Goal: Transaction & Acquisition: Purchase product/service

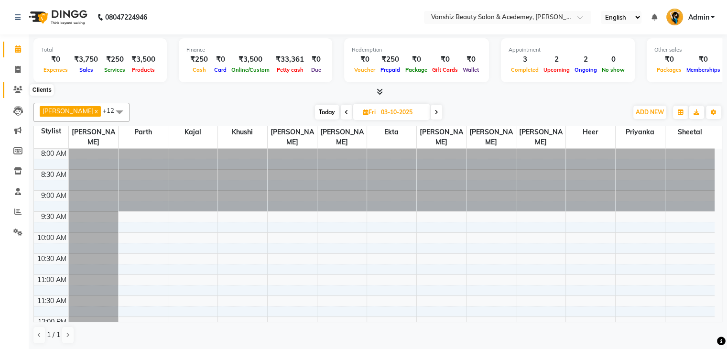
click at [19, 90] on icon at bounding box center [17, 89] width 9 height 7
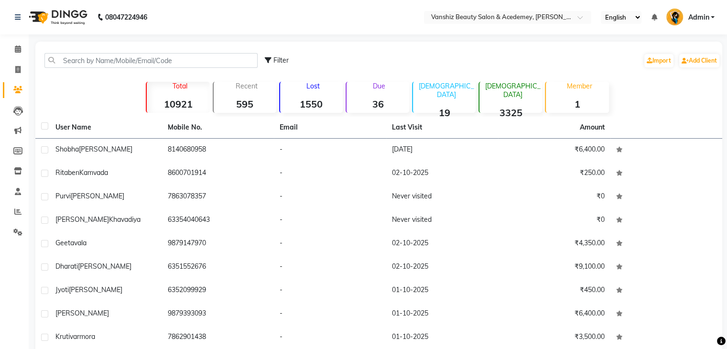
click at [231, 152] on td "8140680958" at bounding box center [218, 150] width 112 height 23
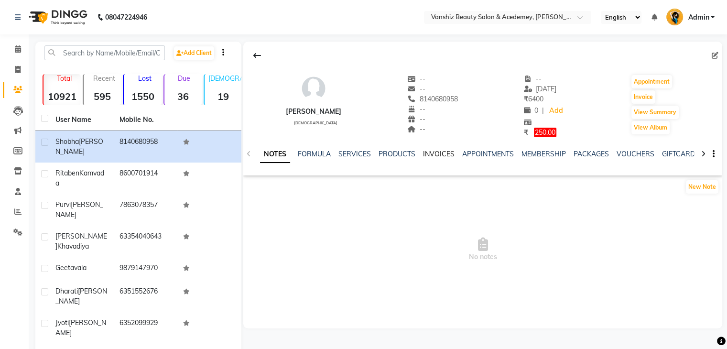
click at [437, 156] on link "INVOICES" at bounding box center [439, 154] width 32 height 9
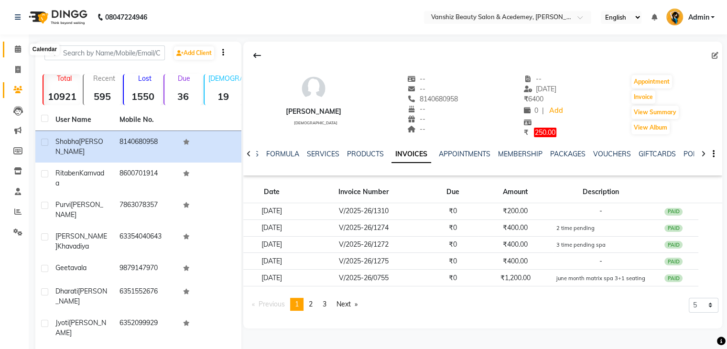
click at [15, 47] on icon at bounding box center [18, 48] width 6 height 7
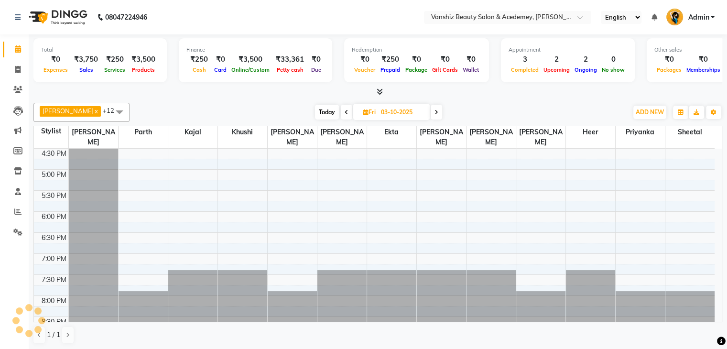
scroll to position [368, 0]
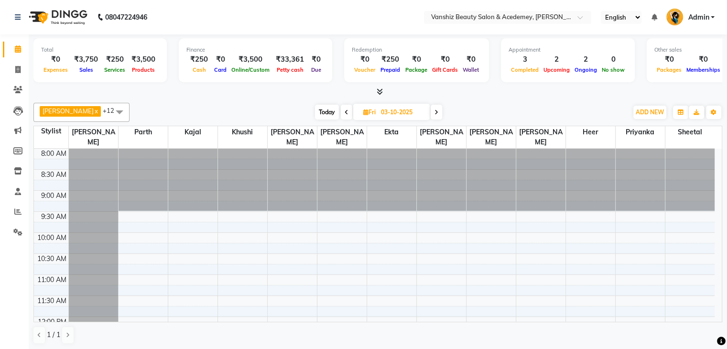
click at [315, 116] on span "Today" at bounding box center [327, 112] width 24 height 15
type input "02-10-2025"
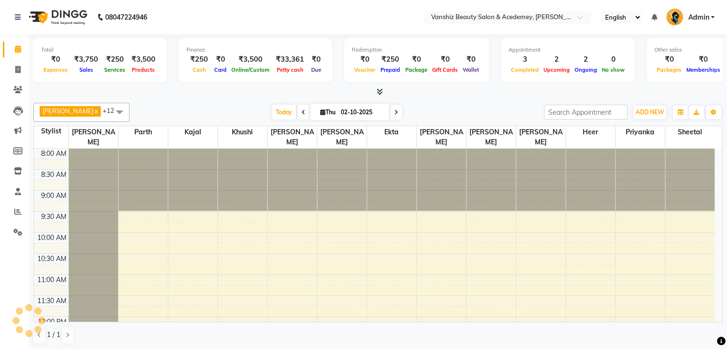
scroll to position [368, 0]
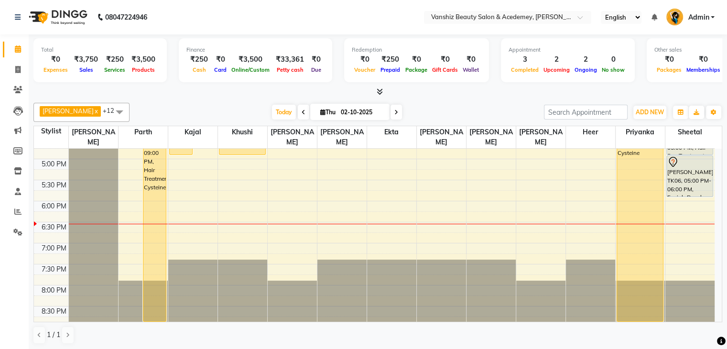
click at [305, 120] on div "kirti x parth x kajal x khushi x Krishita x jagruti x Ekta x MItal x nancy veka…" at bounding box center [377, 112] width 689 height 19
click at [320, 111] on icon at bounding box center [322, 112] width 5 height 6
select select "10"
select select "2025"
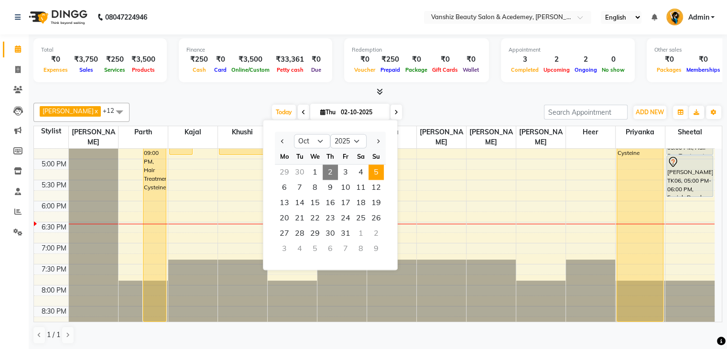
click at [379, 175] on span "5" at bounding box center [376, 172] width 15 height 15
type input "05-10-2025"
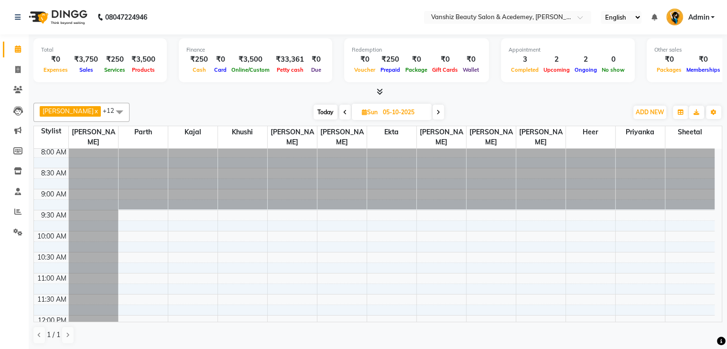
scroll to position [0, 0]
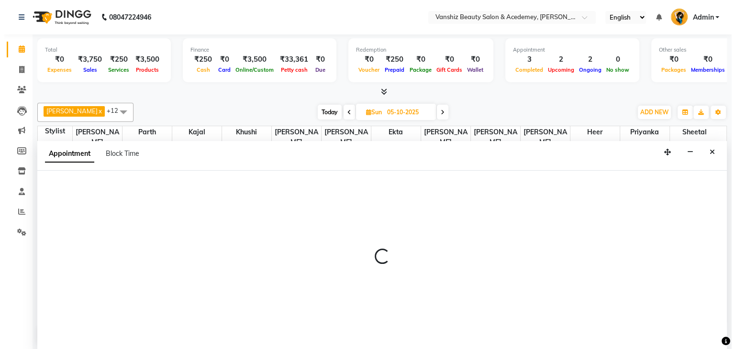
scroll to position [0, 0]
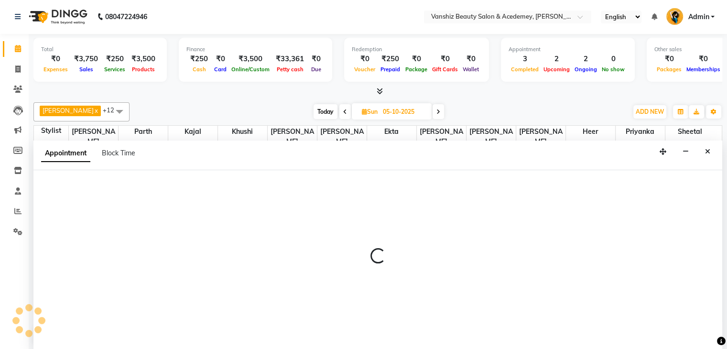
select select "68622"
select select "tentative"
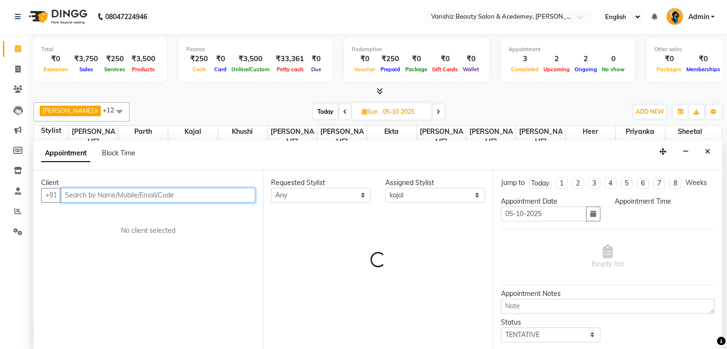
select select "630"
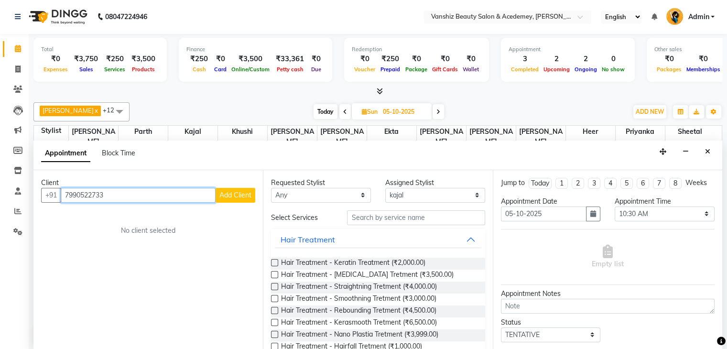
type input "7990522733"
click at [231, 202] on div "Client +91 7990522733 Add Client No client selected" at bounding box center [148, 260] width 230 height 180
click at [233, 195] on span "Add Client" at bounding box center [236, 195] width 32 height 9
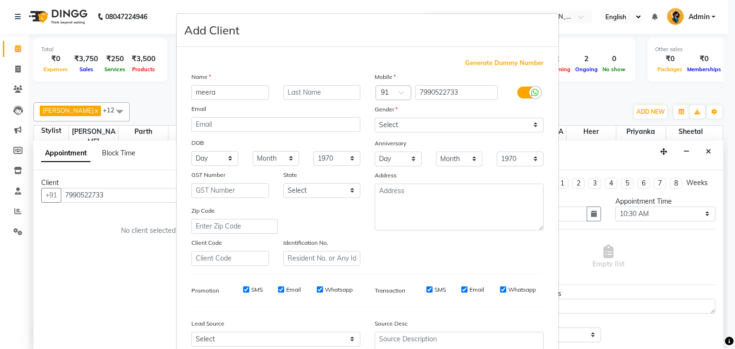
type input "meera"
click at [295, 88] on input "text" at bounding box center [321, 92] width 77 height 15
type input "mashru"
click at [416, 127] on select "Select Male Female Other Prefer Not To Say" at bounding box center [458, 125] width 169 height 15
select select "[DEMOGRAPHIC_DATA]"
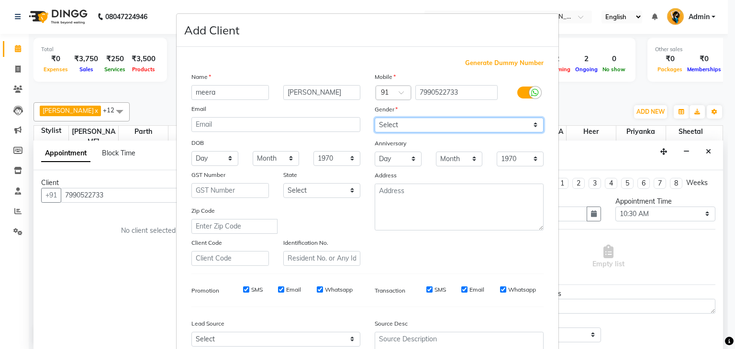
click at [374, 118] on select "Select Male Female Other Prefer Not To Say" at bounding box center [458, 125] width 169 height 15
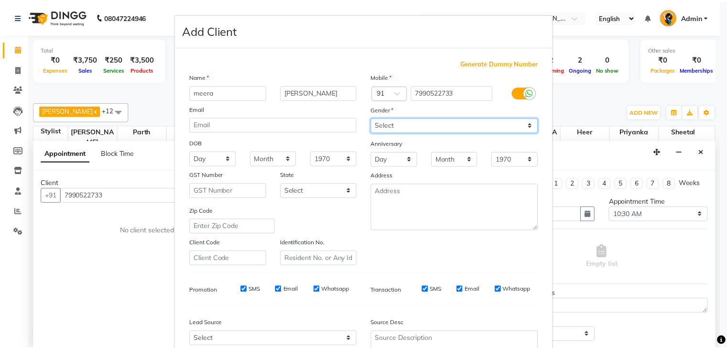
scroll to position [97, 0]
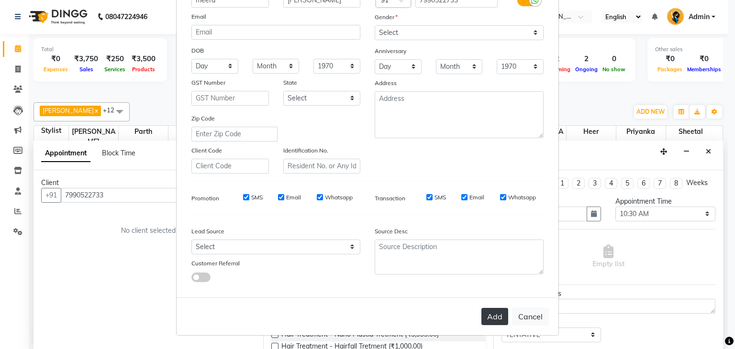
click at [497, 318] on button "Add" at bounding box center [494, 316] width 27 height 17
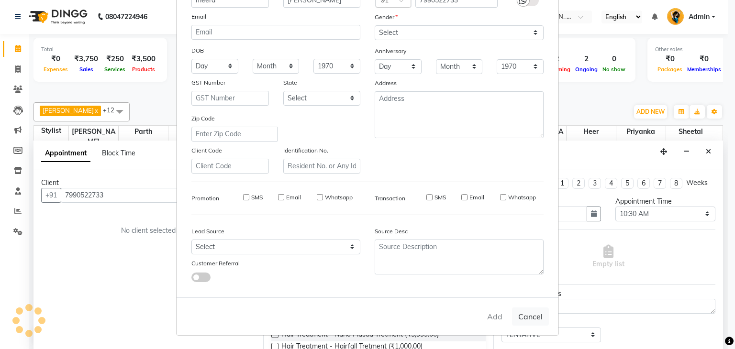
select select
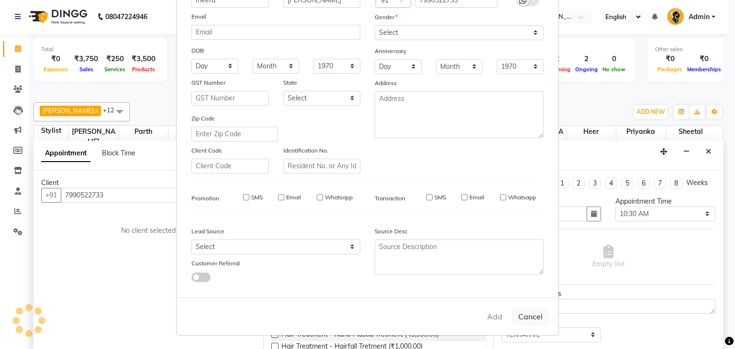
select select
checkbox input "false"
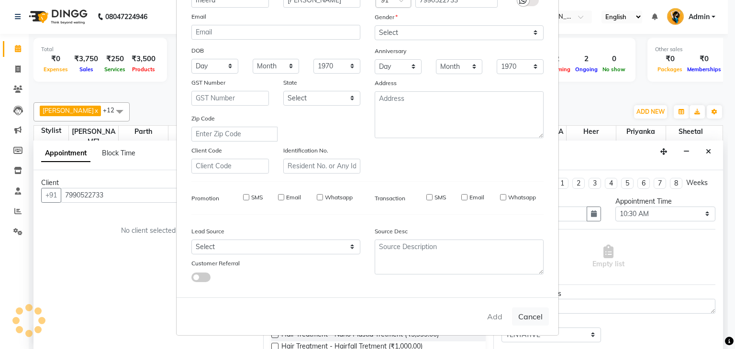
checkbox input "false"
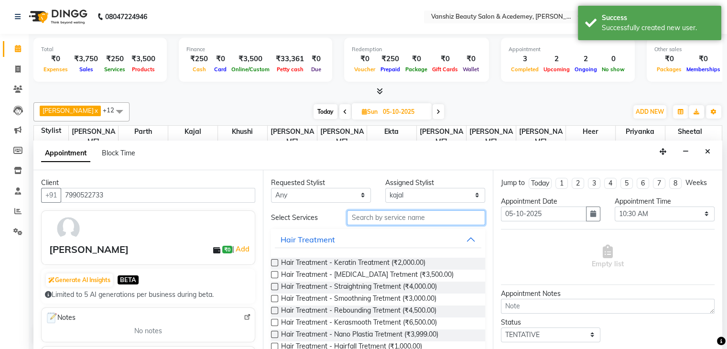
click at [411, 222] on input "text" at bounding box center [416, 217] width 138 height 15
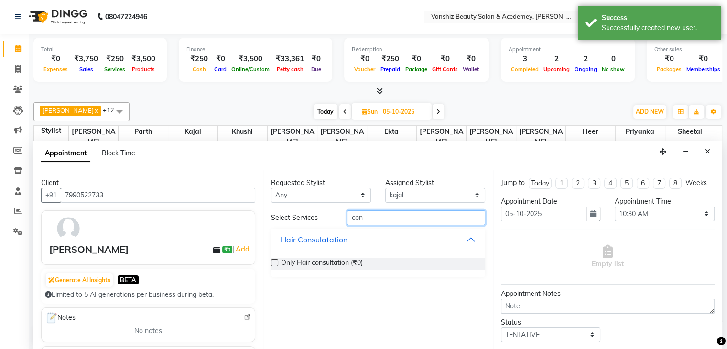
type input "con"
click at [274, 261] on label at bounding box center [274, 262] width 7 height 7
click at [274, 261] on input "checkbox" at bounding box center [274, 264] width 6 height 6
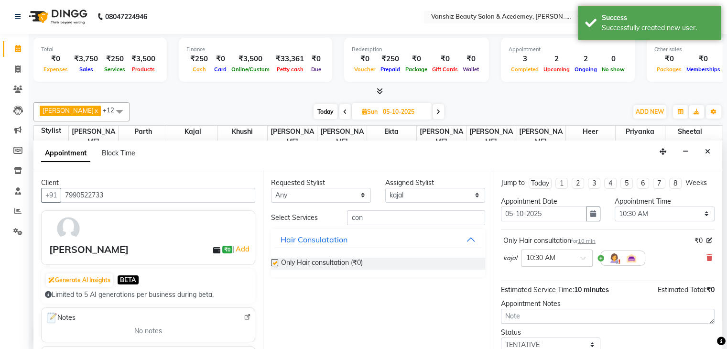
checkbox input "false"
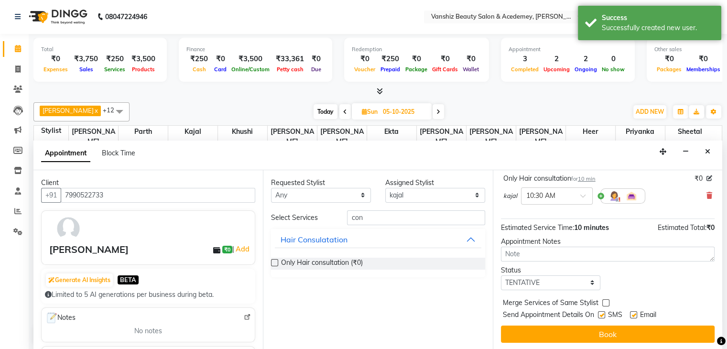
click at [634, 314] on label at bounding box center [633, 314] width 7 height 7
click at [634, 314] on input "checkbox" at bounding box center [633, 316] width 6 height 6
checkbox input "false"
click at [604, 313] on label at bounding box center [601, 314] width 7 height 7
click at [604, 313] on input "checkbox" at bounding box center [601, 316] width 6 height 6
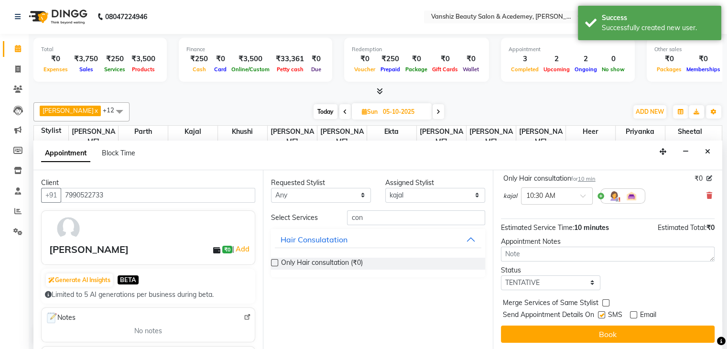
checkbox input "false"
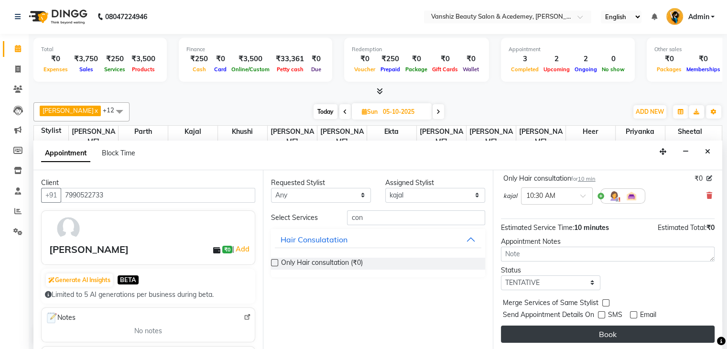
click at [611, 331] on button "Book" at bounding box center [608, 334] width 214 height 17
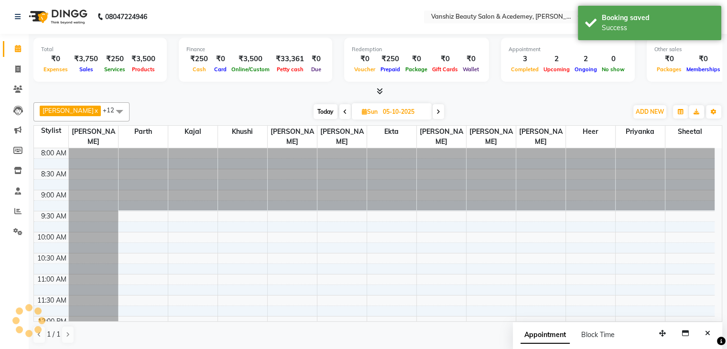
scroll to position [0, 0]
click at [314, 108] on span "Today" at bounding box center [326, 112] width 24 height 15
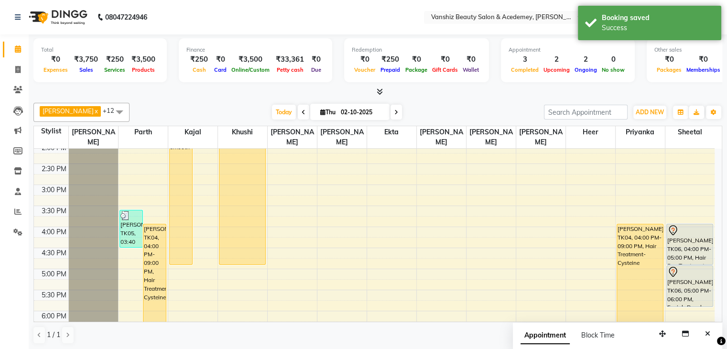
scroll to position [248, 0]
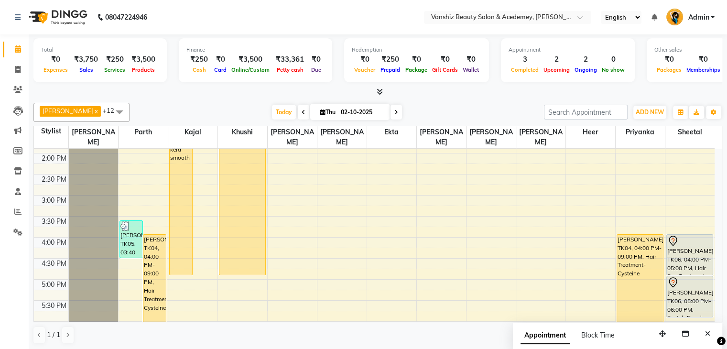
click at [302, 110] on icon at bounding box center [304, 113] width 4 height 6
type input "01-10-2025"
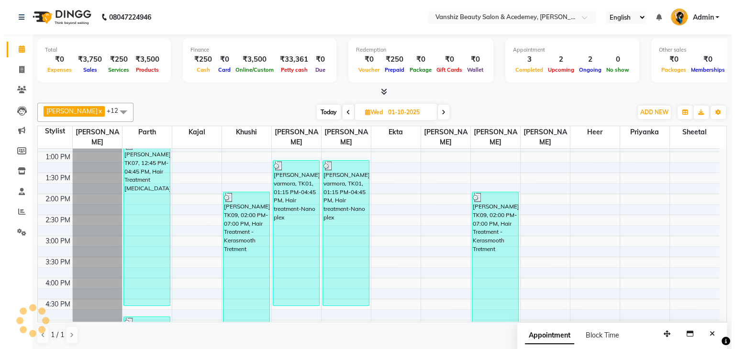
scroll to position [206, 0]
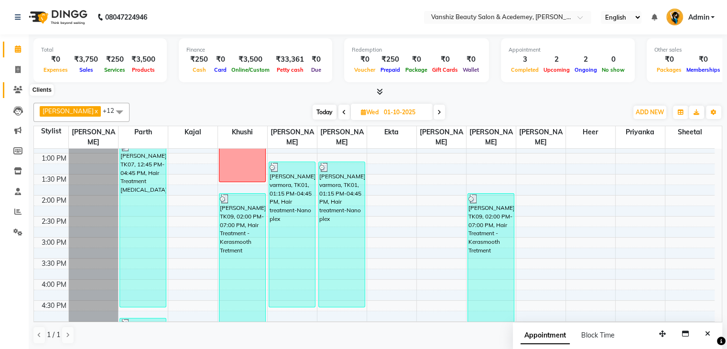
click at [15, 89] on icon at bounding box center [17, 89] width 9 height 7
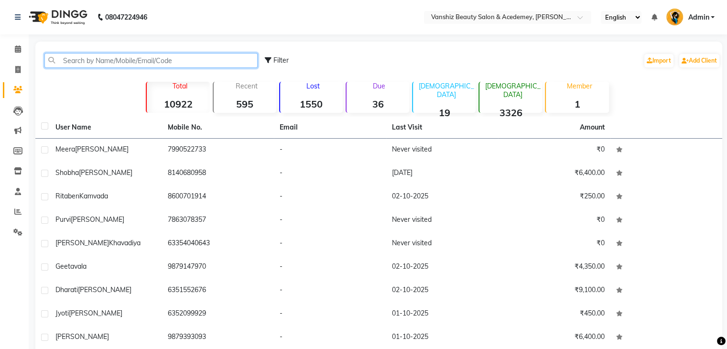
click at [158, 59] on input "text" at bounding box center [150, 60] width 213 height 15
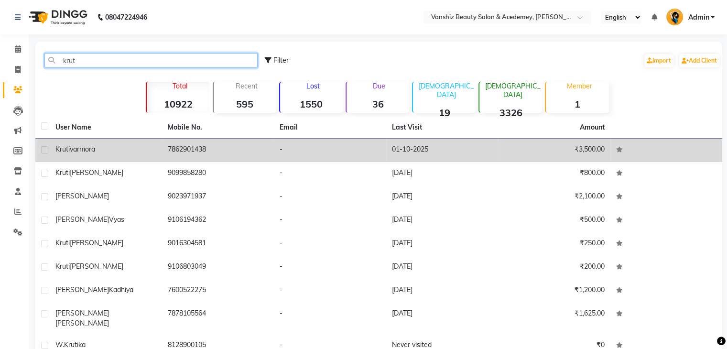
type input "krut"
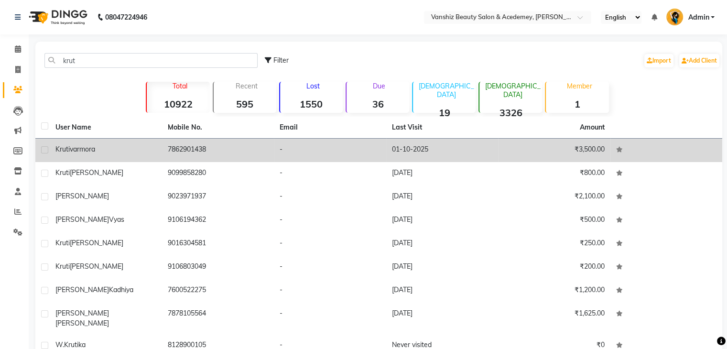
click at [346, 144] on td "-" at bounding box center [330, 150] width 112 height 23
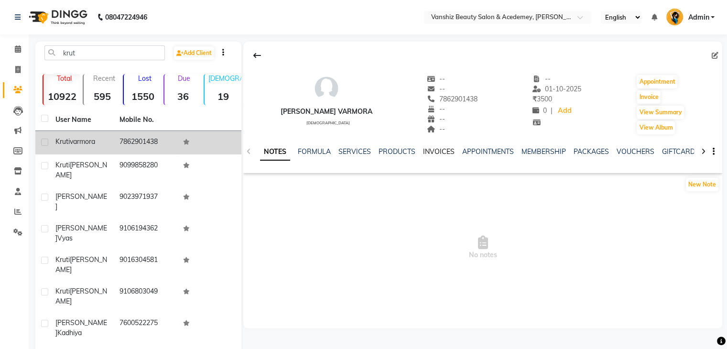
click at [437, 151] on link "INVOICES" at bounding box center [439, 151] width 32 height 9
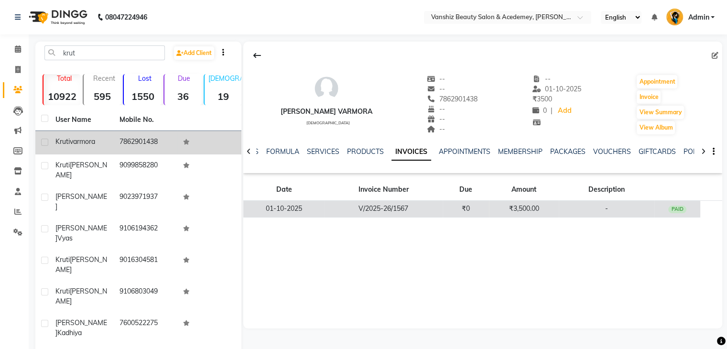
click at [511, 213] on td "₹3,500.00" at bounding box center [523, 209] width 69 height 17
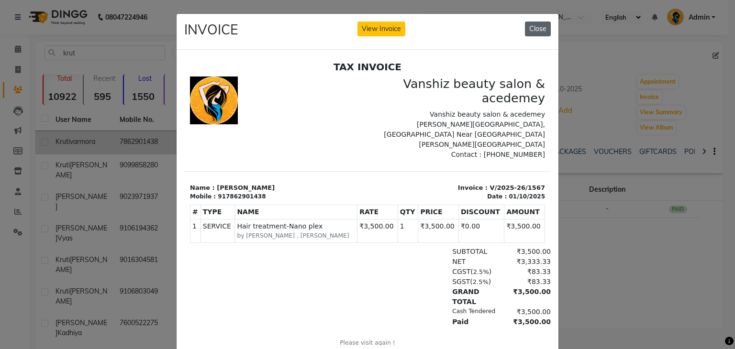
click at [531, 24] on button "Close" at bounding box center [538, 29] width 26 height 15
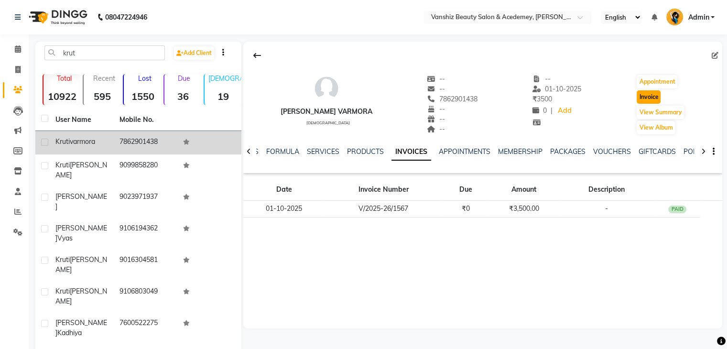
click at [653, 93] on button "Invoice" at bounding box center [649, 96] width 24 height 13
select select "service"
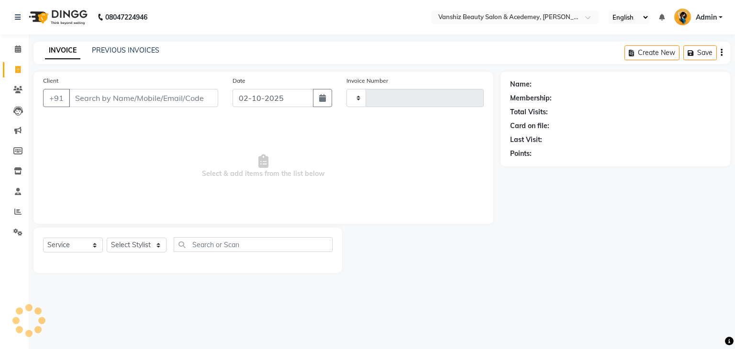
type input "1575"
select select "5403"
type input "7862901438"
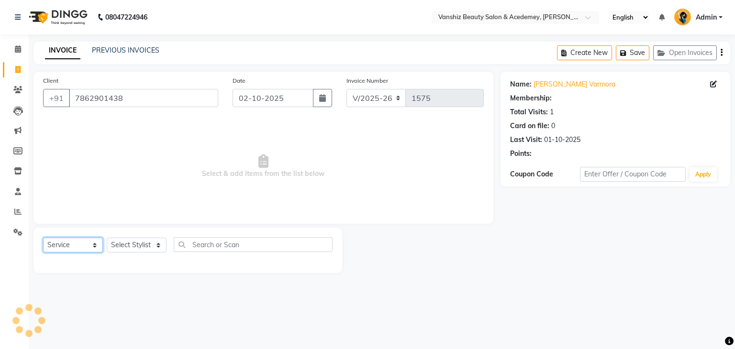
click at [77, 245] on select "Select Service Product Membership Package Voucher Prepaid Gift Card" at bounding box center [73, 245] width 60 height 15
select select "product"
click at [43, 238] on select "Select Service Product Membership Package Voucher Prepaid Gift Card" at bounding box center [73, 245] width 60 height 15
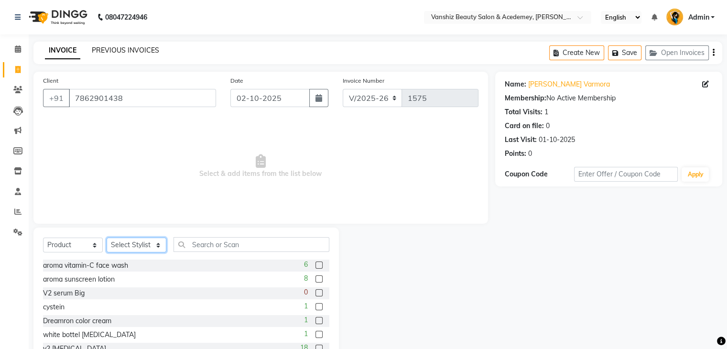
drag, startPoint x: 122, startPoint y: 253, endPoint x: 130, endPoint y: 48, distance: 204.4
click at [130, 48] on main "INVOICE PREVIOUS INVOICES Create New Save Open Invoices Client +91 7862901438 D…" at bounding box center [378, 212] width 699 height 341
select select "87480"
click at [107, 238] on select "Select Stylist Dhara Dhruvi Rathod Ekta Heer jagruti kajal khushi kirti Krishit…" at bounding box center [137, 245] width 60 height 15
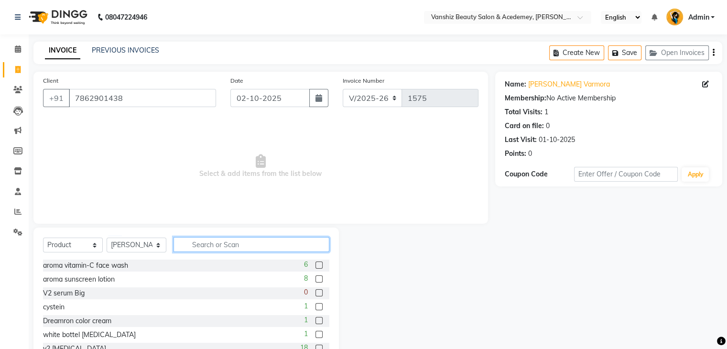
click at [193, 243] on input "text" at bounding box center [252, 244] width 156 height 15
type input "v2"
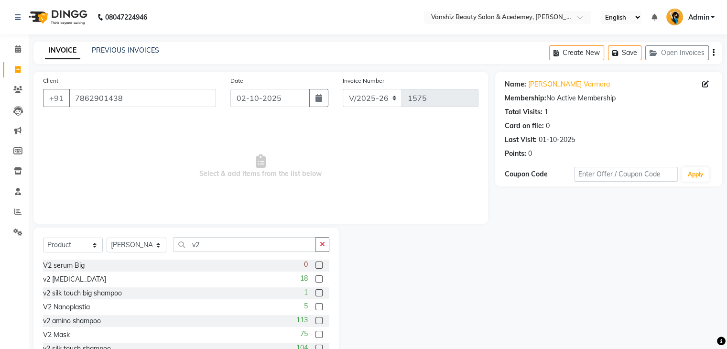
click at [316, 335] on label at bounding box center [319, 334] width 7 height 7
click at [316, 335] on input "checkbox" at bounding box center [319, 335] width 6 height 6
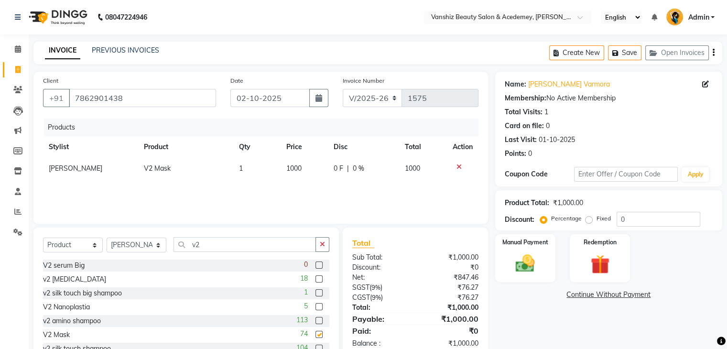
checkbox input "false"
click at [146, 245] on select "Select Stylist Dhara Dhruvi Rathod Ekta Heer jagruti kajal khushi kirti Krishit…" at bounding box center [137, 245] width 60 height 15
select select "87124"
click at [107, 238] on select "Select Stylist Dhara Dhruvi Rathod Ekta Heer jagruti kajal khushi kirti Krishit…" at bounding box center [137, 245] width 60 height 15
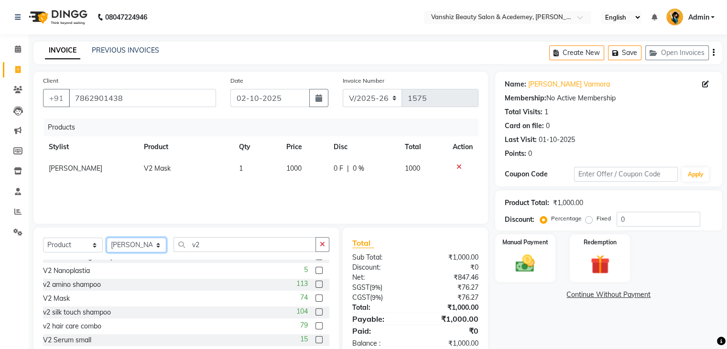
scroll to position [36, 0]
click at [316, 312] on label at bounding box center [319, 312] width 7 height 7
click at [316, 312] on input "checkbox" at bounding box center [319, 313] width 6 height 6
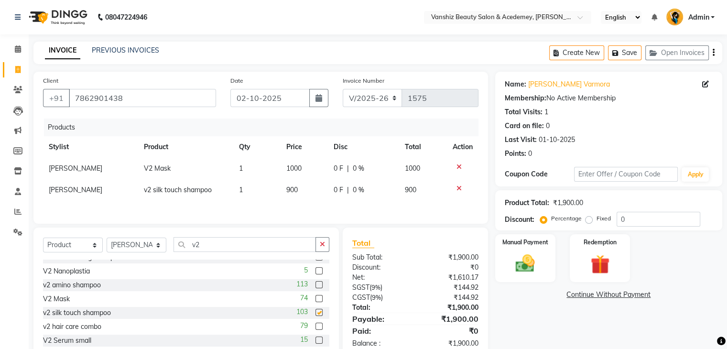
checkbox input "false"
click at [524, 260] on img at bounding box center [525, 264] width 32 height 23
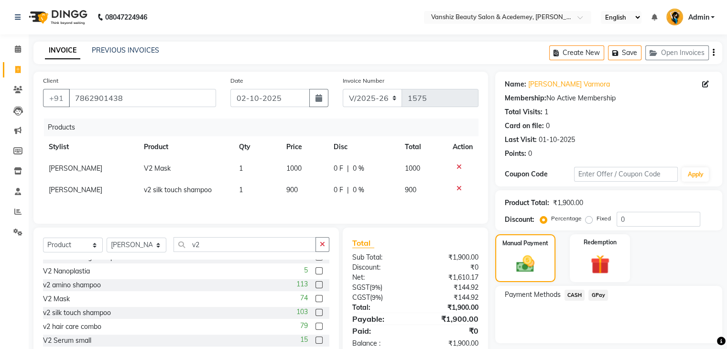
click at [581, 295] on span "CASH" at bounding box center [575, 295] width 21 height 11
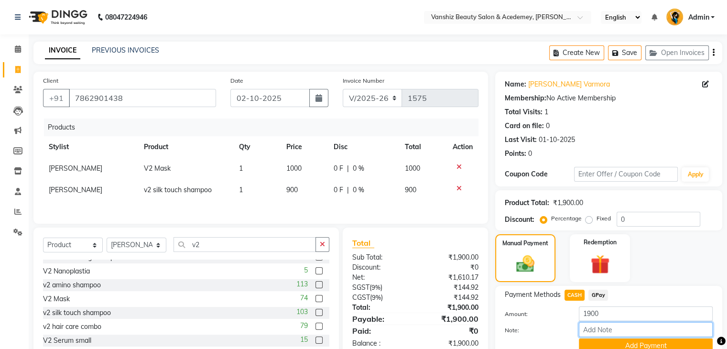
click at [624, 332] on input "Note:" at bounding box center [646, 329] width 134 height 15
type input "cash"
click at [613, 345] on button "Add Payment" at bounding box center [646, 346] width 134 height 15
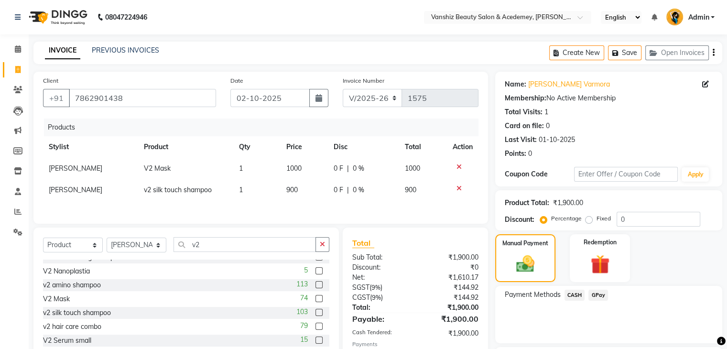
scroll to position [82, 0]
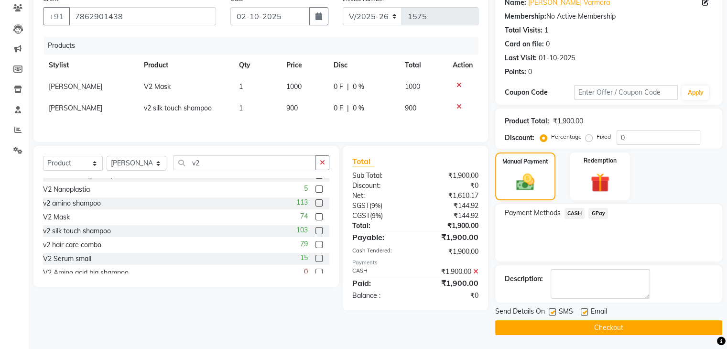
click at [586, 312] on label at bounding box center [584, 311] width 7 height 7
click at [586, 312] on input "checkbox" at bounding box center [584, 312] width 6 height 6
checkbox input "false"
click at [555, 312] on label at bounding box center [552, 311] width 7 height 7
click at [555, 312] on input "checkbox" at bounding box center [552, 312] width 6 height 6
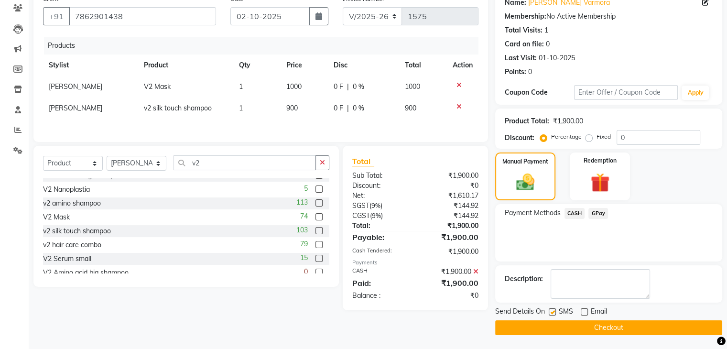
checkbox input "false"
click at [562, 323] on button "Checkout" at bounding box center [608, 327] width 227 height 15
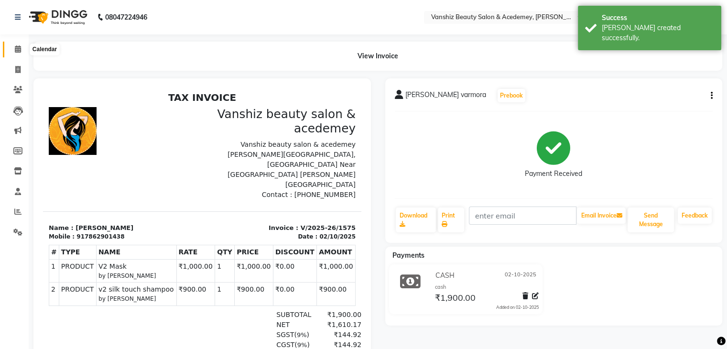
click at [15, 48] on icon at bounding box center [18, 48] width 6 height 7
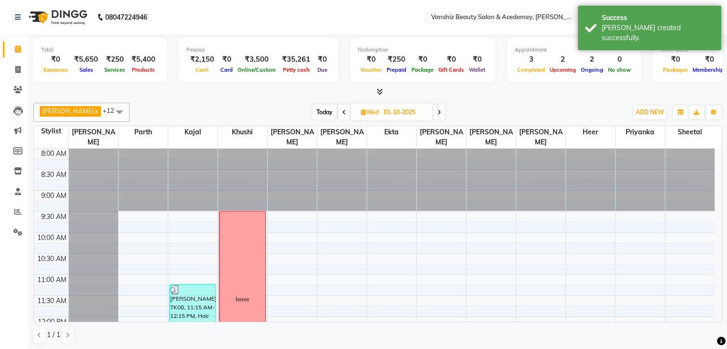
click at [314, 110] on span "Today" at bounding box center [325, 112] width 24 height 15
type input "02-10-2025"
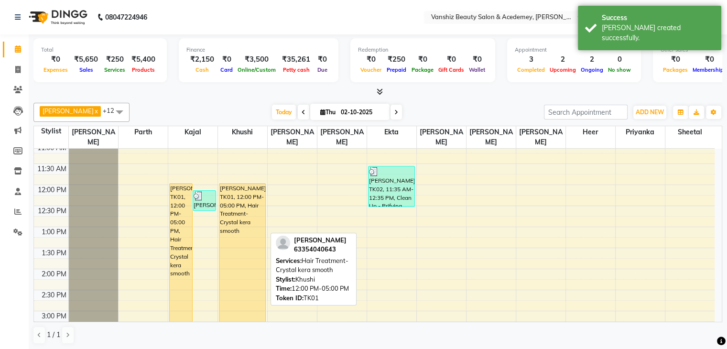
scroll to position [127, 0]
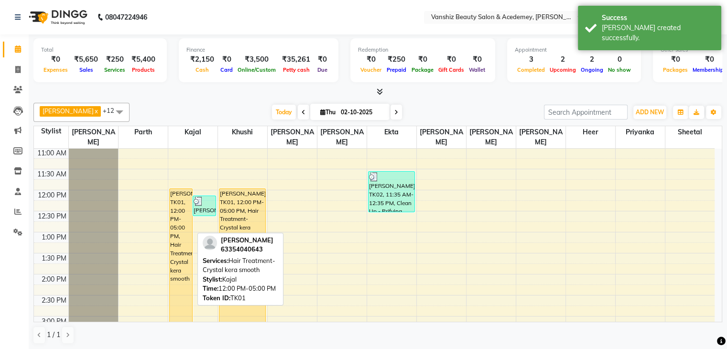
click at [182, 230] on div "hetal khavadiya, TK01, 12:00 PM-05:00 PM, Hair Treatment- Crystal kera smooth" at bounding box center [181, 292] width 22 height 207
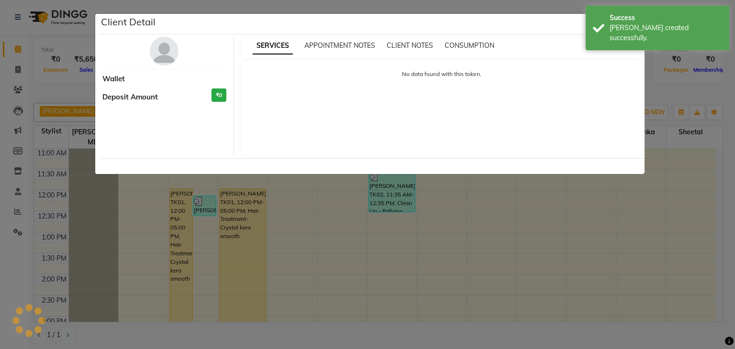
select select "1"
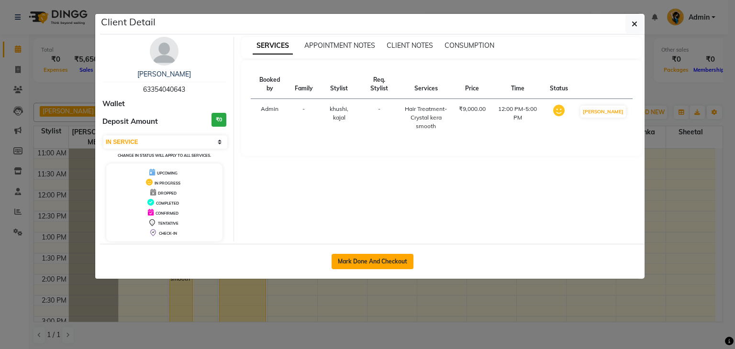
click at [388, 262] on button "Mark Done And Checkout" at bounding box center [372, 261] width 82 height 15
select select "5403"
select select "service"
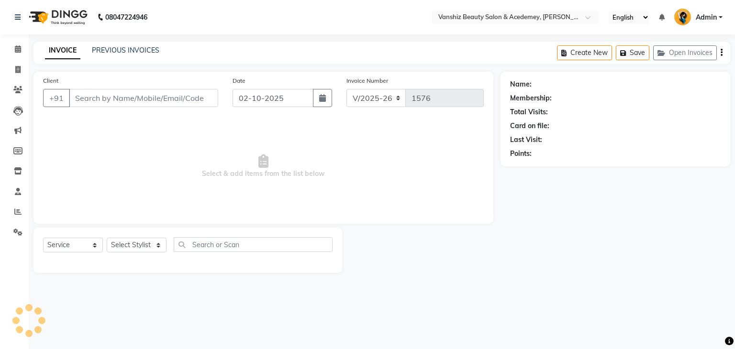
type input "63354040643"
select select "78799"
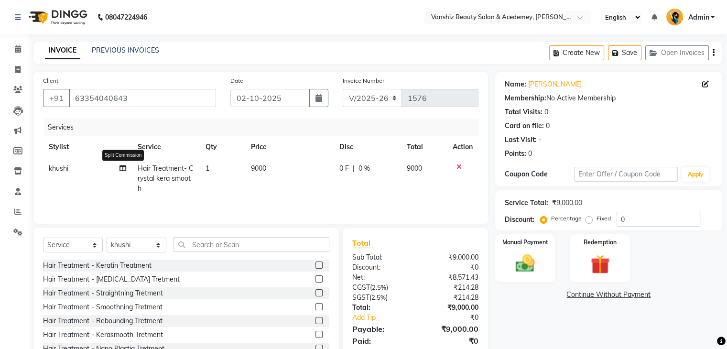
click at [122, 167] on icon at bounding box center [123, 168] width 7 height 7
select select "78799"
select select "68622"
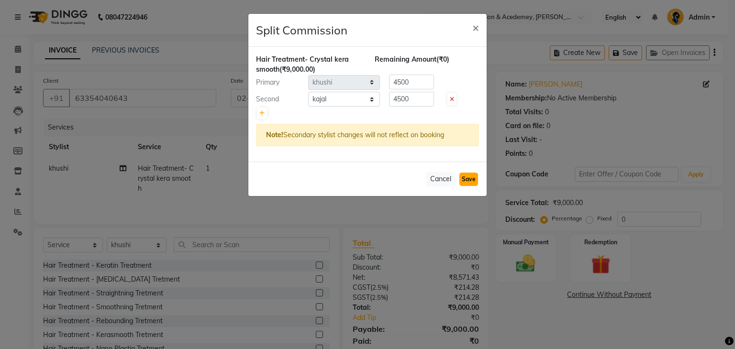
click at [476, 176] on button "Save" at bounding box center [468, 179] width 19 height 13
select select "Select"
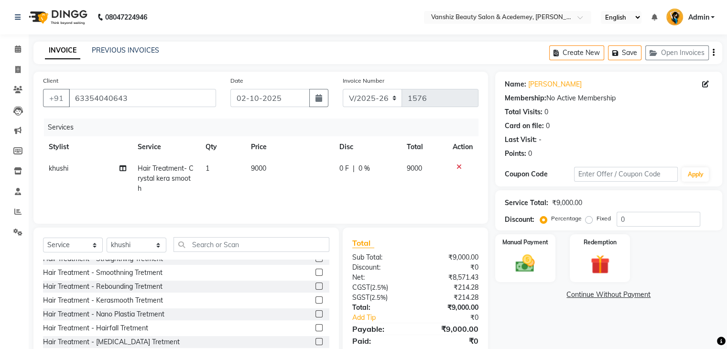
scroll to position [57, 0]
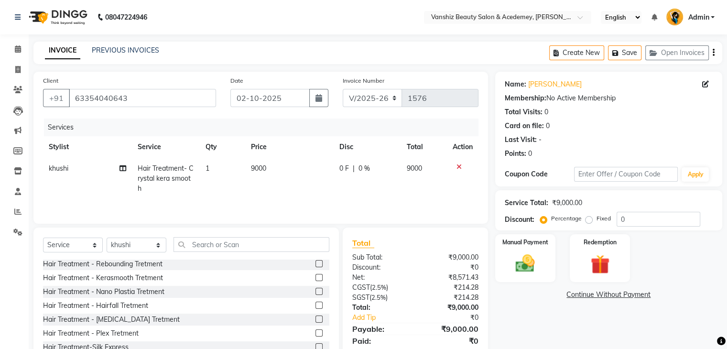
click at [258, 172] on span "9000" at bounding box center [258, 168] width 15 height 9
select select "78799"
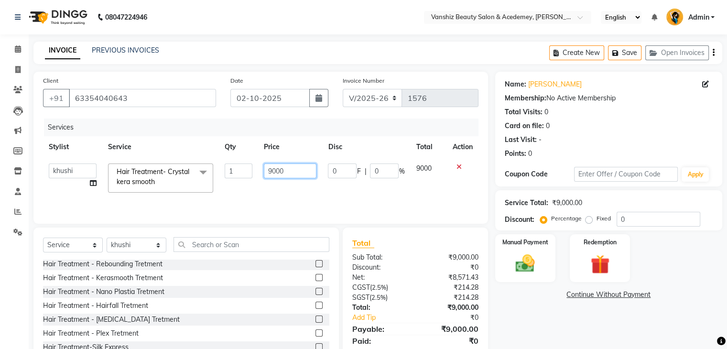
click at [288, 173] on input "9000" at bounding box center [290, 171] width 53 height 15
type input "9"
type input "7000"
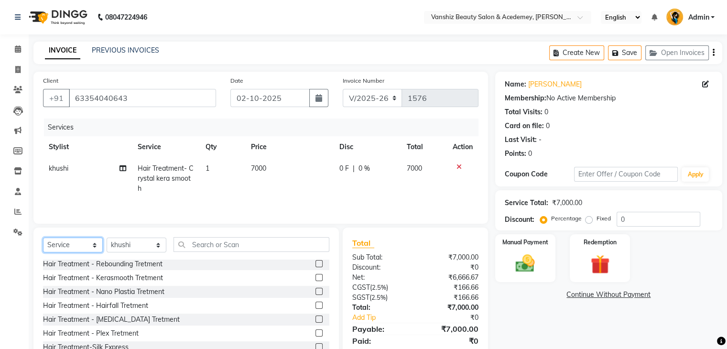
click at [70, 242] on select "Select Service Product Membership Package Voucher Prepaid Gift Card" at bounding box center [73, 245] width 60 height 15
select select "product"
click at [43, 239] on select "Select Service Product Membership Package Voucher Prepaid Gift Card" at bounding box center [73, 245] width 60 height 15
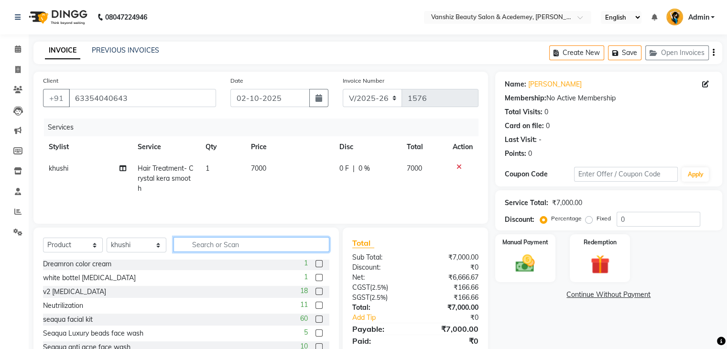
click at [216, 250] on input "text" at bounding box center [252, 244] width 156 height 15
type input "v2"
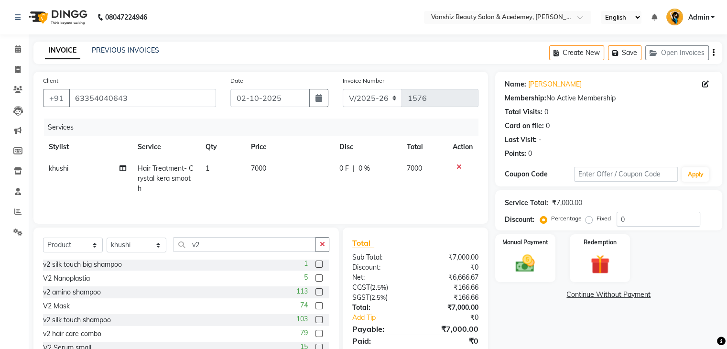
click at [316, 305] on label at bounding box center [319, 305] width 7 height 7
click at [316, 305] on input "checkbox" at bounding box center [319, 306] width 6 height 6
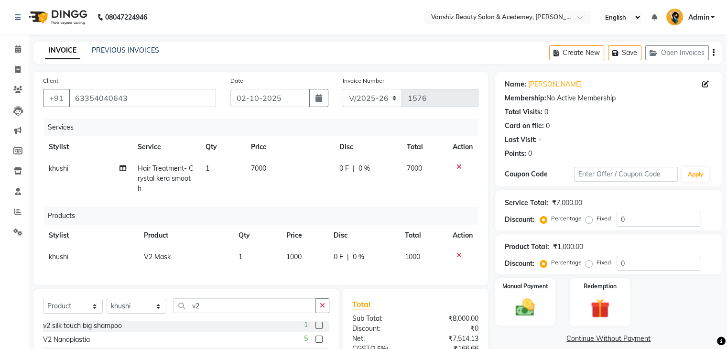
checkbox input "false"
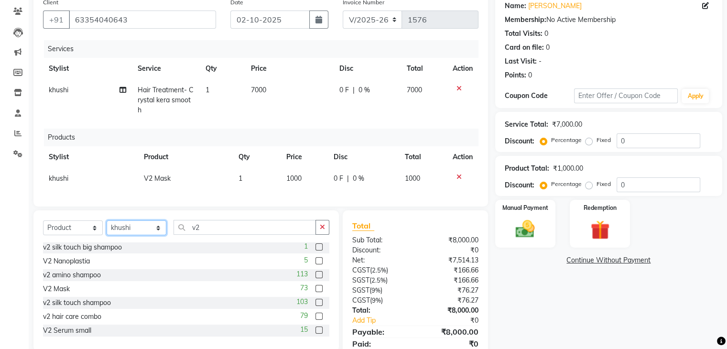
click at [132, 232] on select "Select Stylist Dhara Dhruvi Rathod Ekta Heer jagruti kajal khushi kirti Krishit…" at bounding box center [137, 227] width 60 height 15
select select "87124"
click at [107, 229] on select "Select Stylist Dhara Dhruvi Rathod Ekta Heer jagruti kajal khushi kirti Krishit…" at bounding box center [137, 227] width 60 height 15
click at [316, 278] on label at bounding box center [319, 274] width 7 height 7
click at [316, 278] on input "checkbox" at bounding box center [319, 275] width 6 height 6
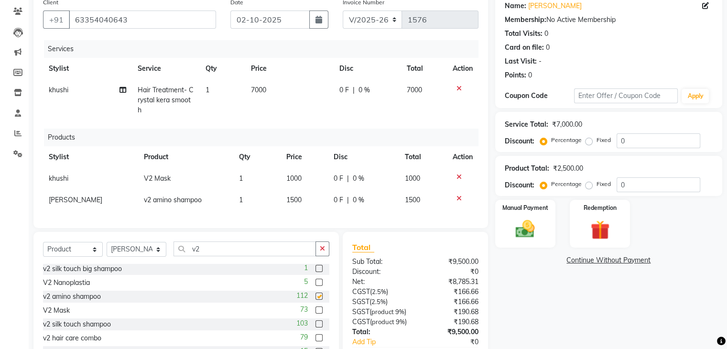
checkbox input "false"
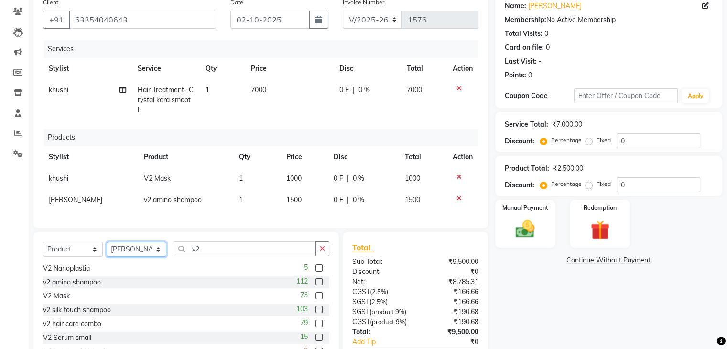
click at [153, 256] on select "Select Stylist Dhara Dhruvi Rathod Ekta Heer jagruti kajal khushi kirti Krishit…" at bounding box center [137, 249] width 60 height 15
click at [107, 250] on select "Select Stylist Dhara Dhruvi Rathod Ekta Heer jagruti kajal khushi kirti Krishit…" at bounding box center [137, 249] width 60 height 15
click at [137, 254] on select "Select Stylist Dhara Dhruvi Rathod Ekta Heer jagruti kajal khushi kirti Krishit…" at bounding box center [137, 249] width 60 height 15
select select "78799"
click at [107, 250] on select "Select Stylist Dhara Dhruvi Rathod Ekta Heer jagruti kajal khushi kirti Krishit…" at bounding box center [137, 249] width 60 height 15
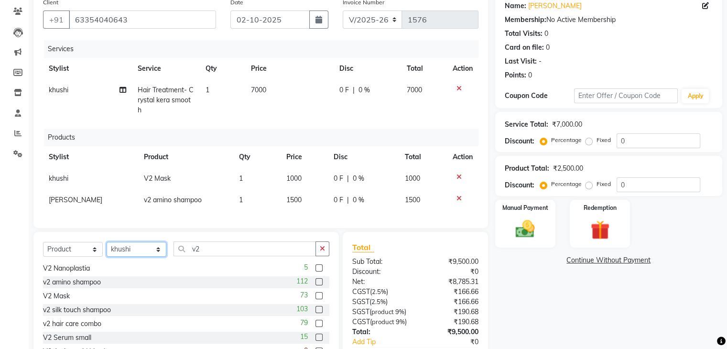
scroll to position [149, 0]
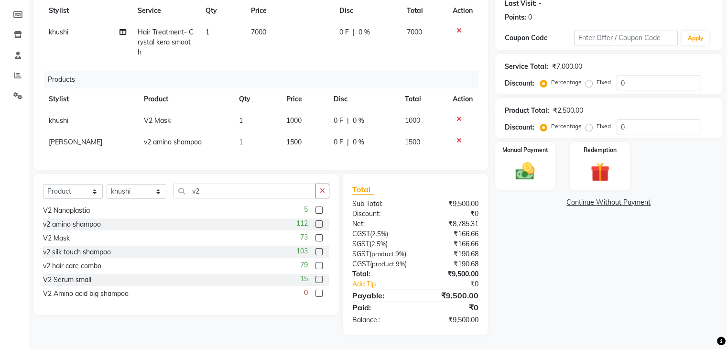
click at [316, 276] on label at bounding box center [319, 279] width 7 height 7
click at [316, 277] on input "checkbox" at bounding box center [319, 280] width 6 height 6
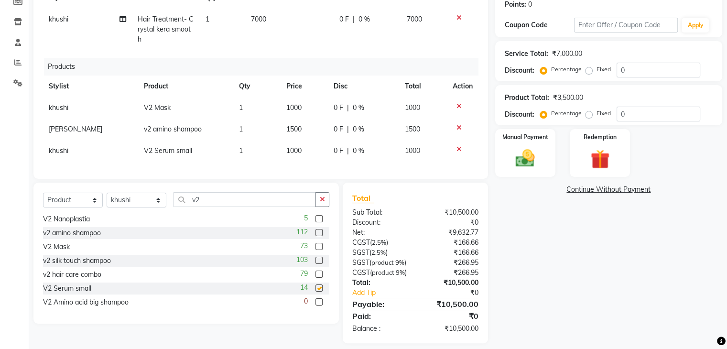
checkbox input "false"
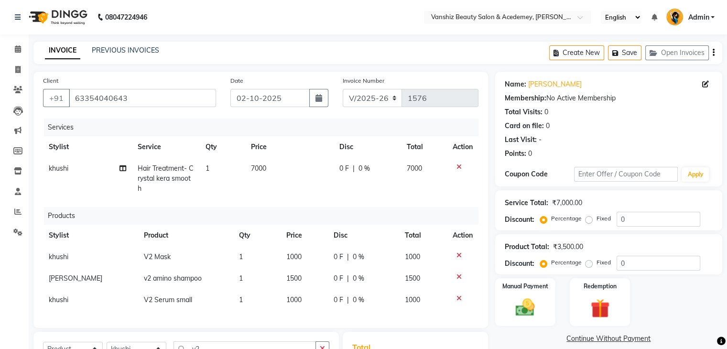
scroll to position [176, 0]
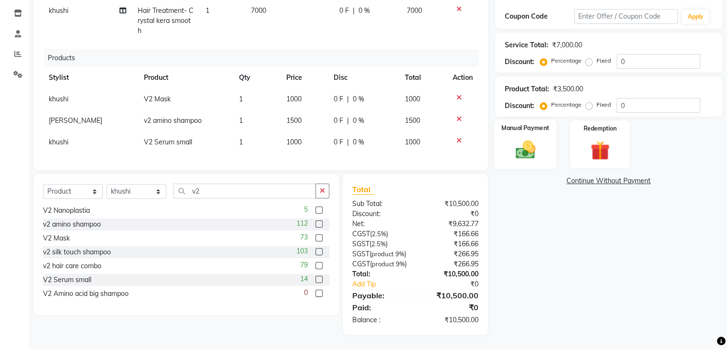
click at [528, 139] on img at bounding box center [525, 150] width 32 height 23
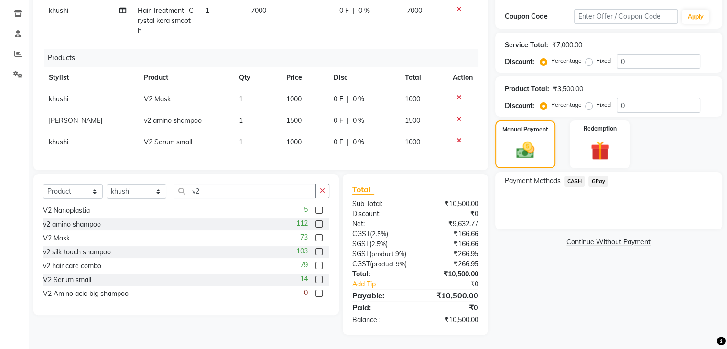
click at [575, 176] on span "CASH" at bounding box center [575, 181] width 21 height 11
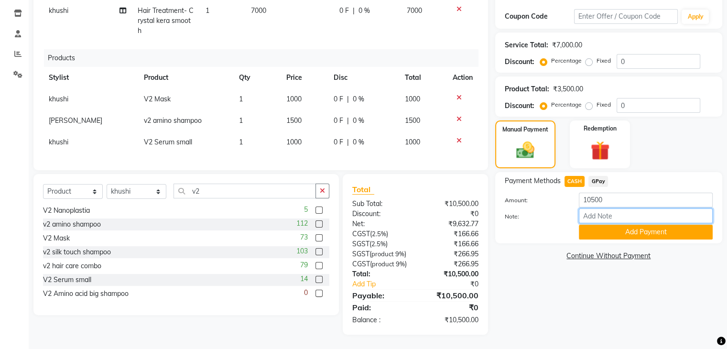
drag, startPoint x: 589, startPoint y: 198, endPoint x: 689, endPoint y: 222, distance: 103.5
click at [689, 222] on div "Amount: 10500 Note: Add Payment" at bounding box center [609, 216] width 208 height 47
type input "cash"
click at [646, 225] on button "Add Payment" at bounding box center [646, 232] width 134 height 15
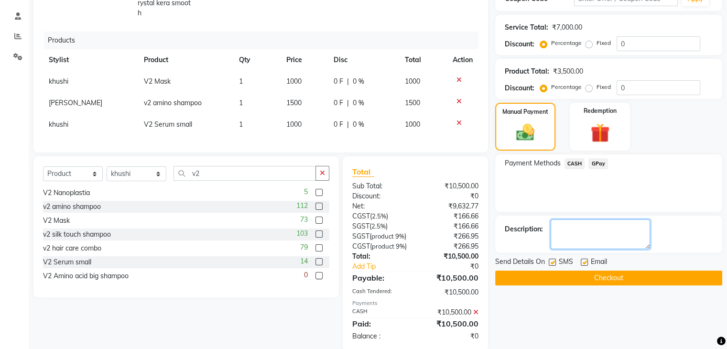
click at [573, 236] on textarea at bounding box center [600, 235] width 99 height 30
type textarea "khushi,kajal,krishita,jagruti"
click at [584, 263] on label at bounding box center [584, 262] width 7 height 7
click at [584, 263] on input "checkbox" at bounding box center [584, 263] width 6 height 6
checkbox input "false"
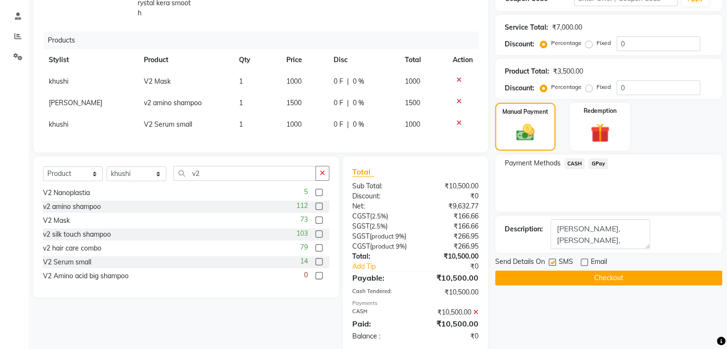
click at [585, 274] on button "Checkout" at bounding box center [608, 278] width 227 height 15
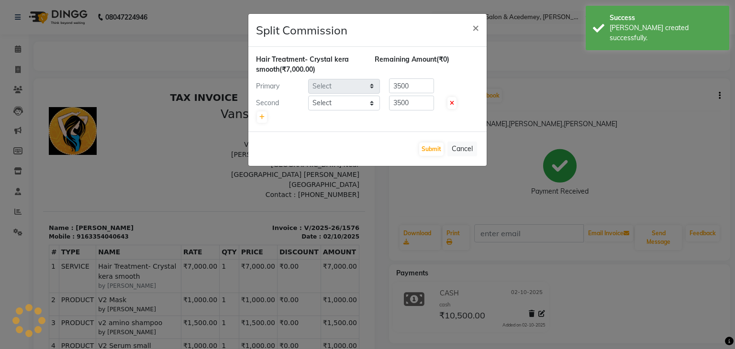
select select "78799"
select select "68622"
click at [261, 119] on icon at bounding box center [261, 117] width 5 height 6
type input "2333.33"
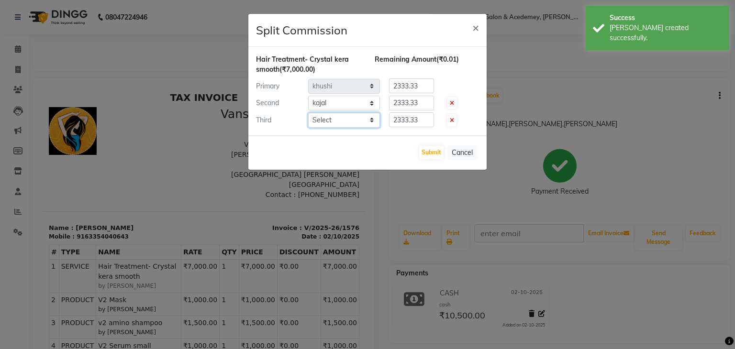
click at [336, 118] on select "Select Dhara Dhruvi Rathod Ekta Heer jagruti kajal khushi kirti Krishita MItal …" at bounding box center [344, 120] width 72 height 15
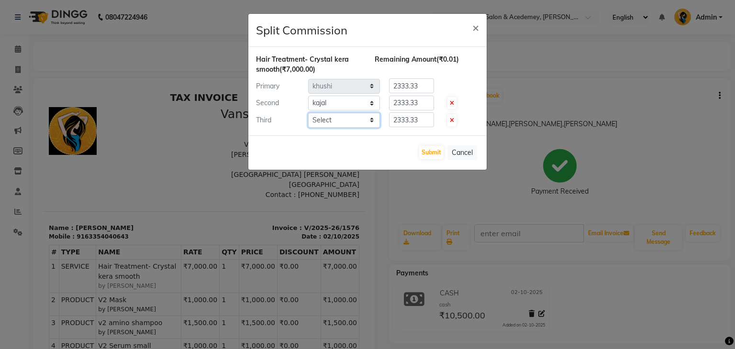
select select "87480"
click at [308, 113] on select "Select Dhara Dhruvi Rathod Ekta Heer jagruti kajal khushi kirti Krishita MItal …" at bounding box center [344, 120] width 72 height 15
click at [432, 149] on button "Submit" at bounding box center [431, 152] width 24 height 13
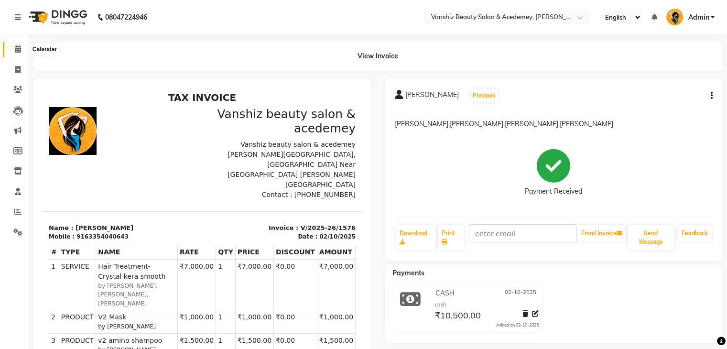
click at [21, 47] on icon at bounding box center [18, 48] width 6 height 7
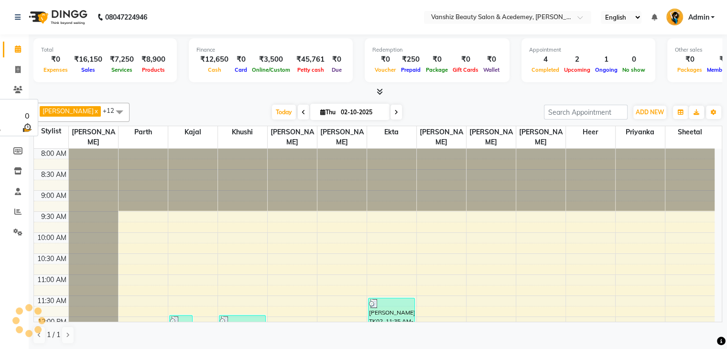
scroll to position [350, 0]
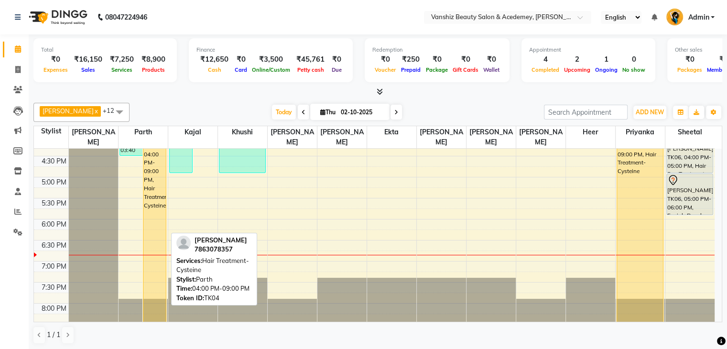
click at [145, 212] on div "purvi jodhani, TK04, 04:00 PM-09:00 PM, Hair Treatment-Cysteine" at bounding box center [154, 235] width 22 height 207
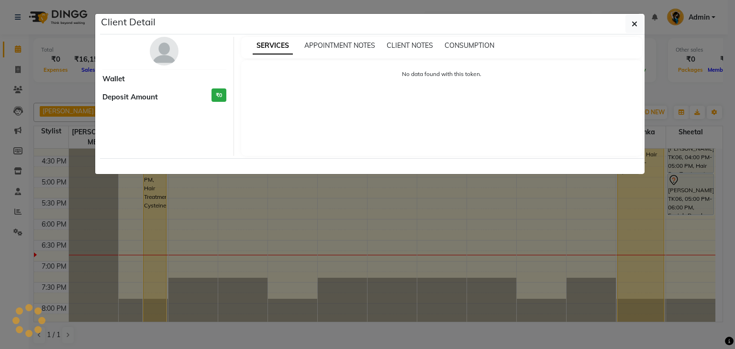
select select "1"
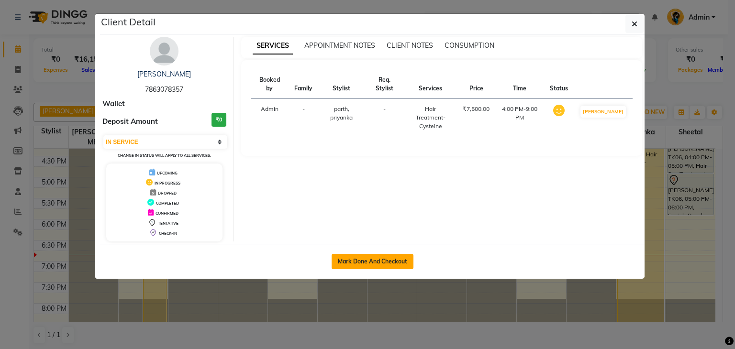
click at [357, 264] on button "Mark Done And Checkout" at bounding box center [372, 261] width 82 height 15
select select "service"
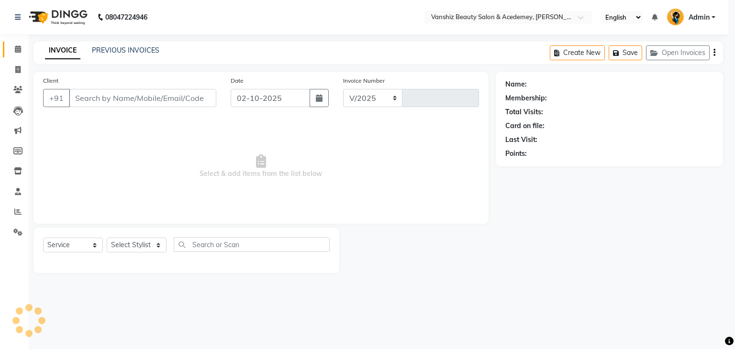
select select "5403"
type input "1577"
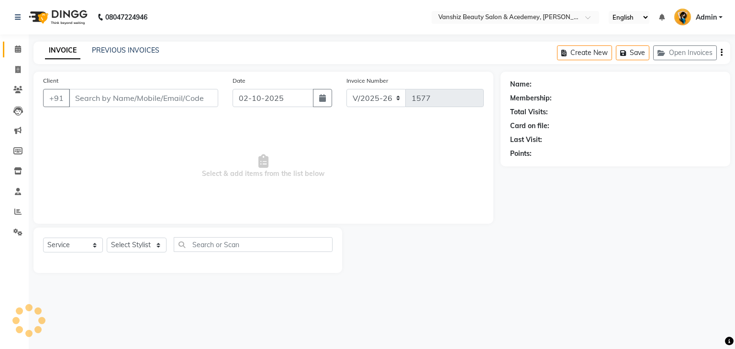
type input "7863078357"
select select "86122"
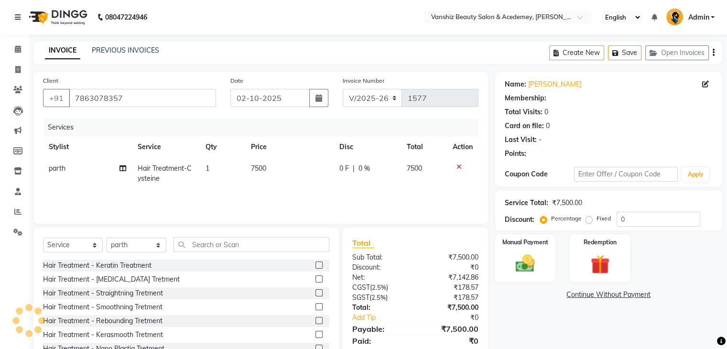
click at [254, 169] on span "7500" at bounding box center [258, 168] width 15 height 9
select select "86122"
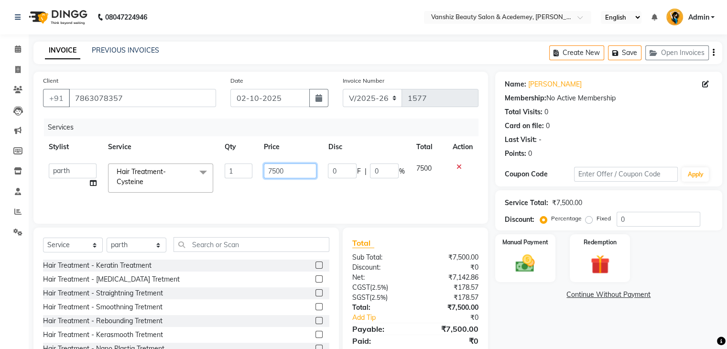
click at [273, 172] on input "7500" at bounding box center [290, 171] width 53 height 15
type input "5500"
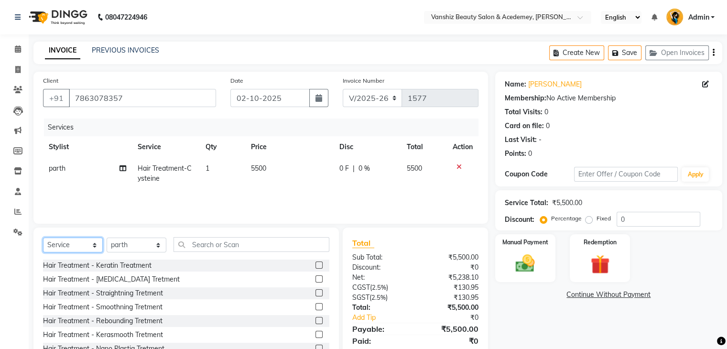
click at [72, 253] on select "Select Service Product Membership Package Voucher Prepaid Gift Card" at bounding box center [73, 245] width 60 height 15
select select "product"
click at [43, 238] on select "Select Service Product Membership Package Voucher Prepaid Gift Card" at bounding box center [73, 245] width 60 height 15
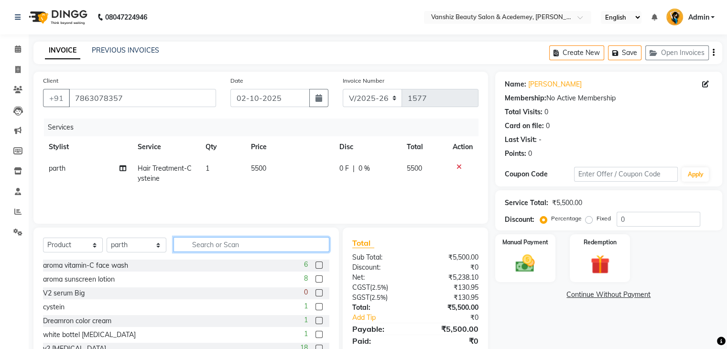
click at [224, 252] on input "text" at bounding box center [252, 244] width 156 height 15
type input "v2"
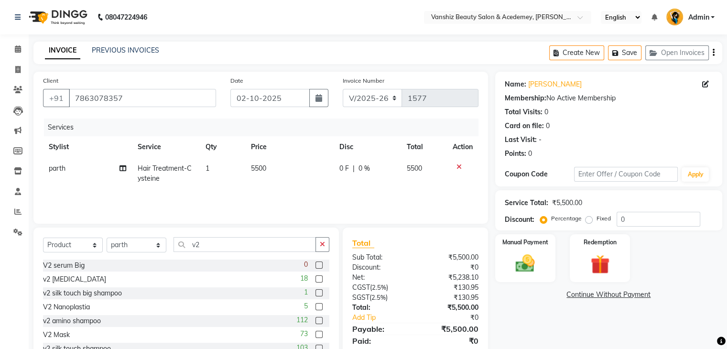
click at [316, 335] on label at bounding box center [319, 334] width 7 height 7
click at [316, 335] on input "checkbox" at bounding box center [319, 335] width 6 height 6
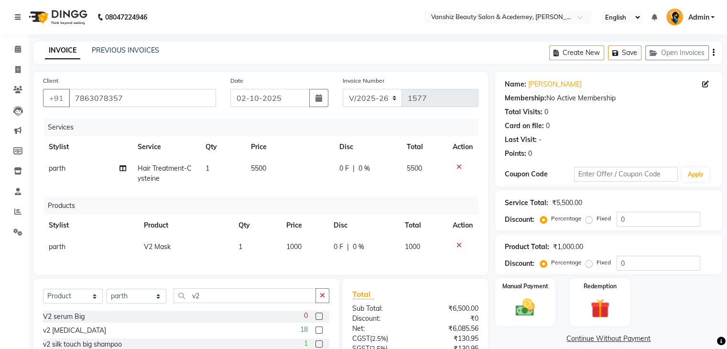
checkbox input "false"
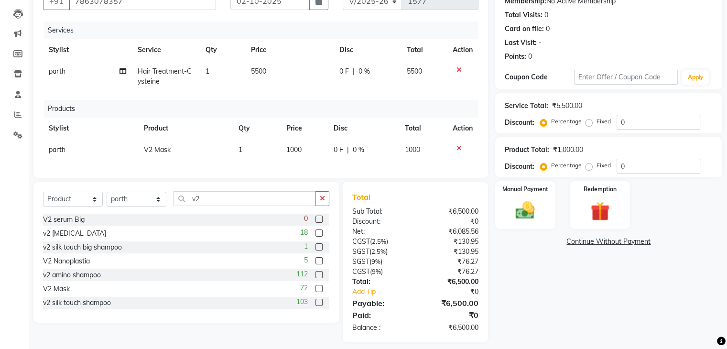
scroll to position [98, 0]
click at [316, 278] on label at bounding box center [319, 274] width 7 height 7
click at [316, 278] on input "checkbox" at bounding box center [319, 275] width 6 height 6
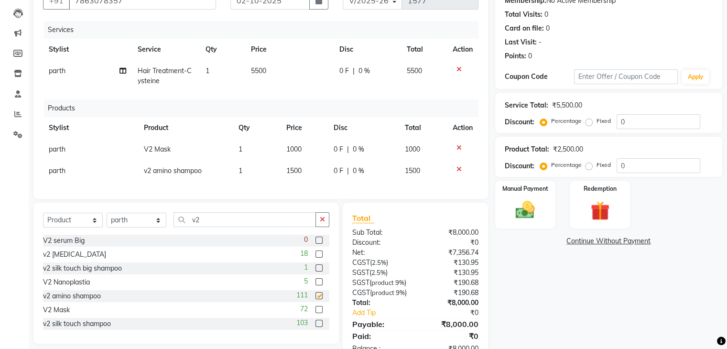
checkbox input "false"
click at [316, 329] on label at bounding box center [319, 324] width 7 height 7
click at [316, 329] on input "checkbox" at bounding box center [319, 325] width 6 height 6
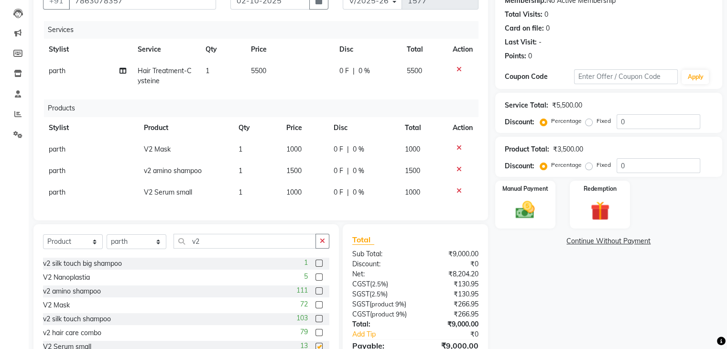
checkbox input "false"
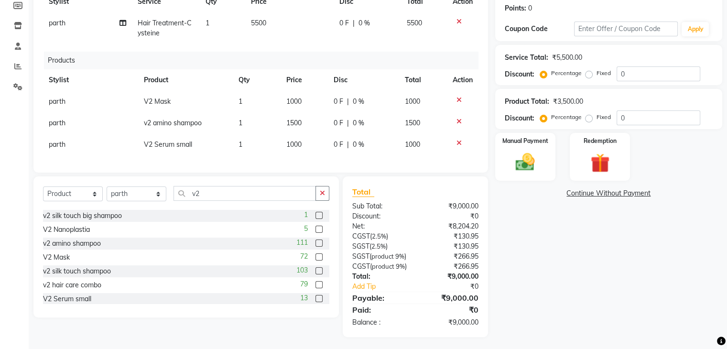
scroll to position [165, 0]
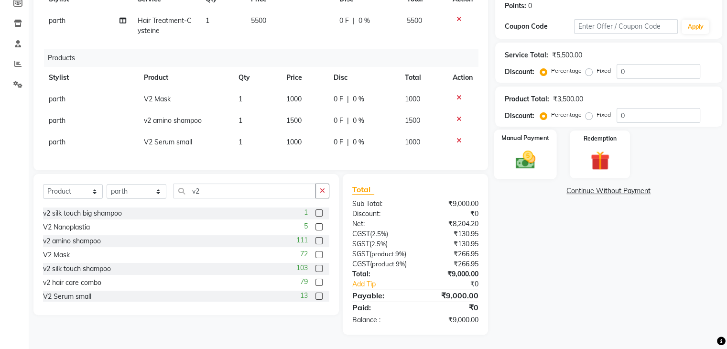
click at [517, 153] on img at bounding box center [525, 160] width 32 height 23
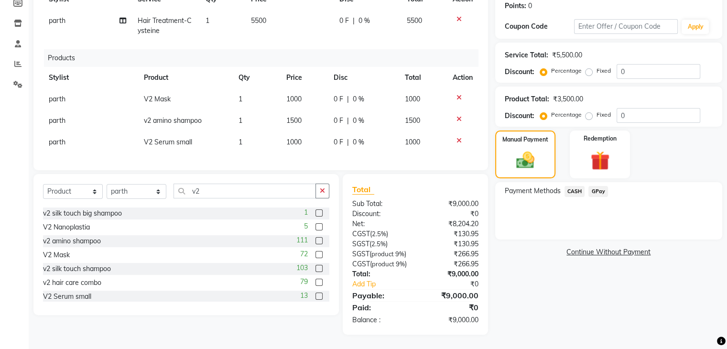
click at [596, 186] on span "GPay" at bounding box center [599, 191] width 20 height 11
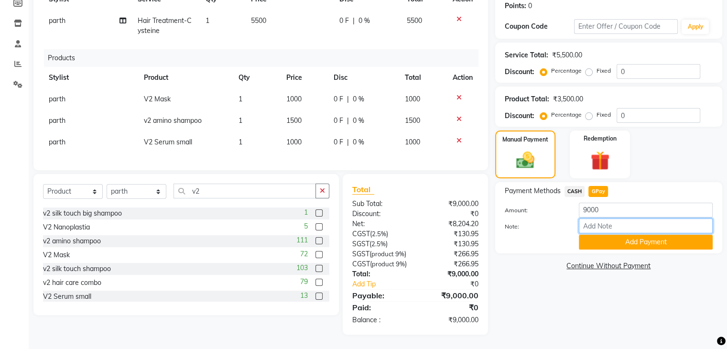
click at [613, 219] on input "Note:" at bounding box center [646, 226] width 134 height 15
type input "gpay"
click at [633, 235] on button "Add Payment" at bounding box center [646, 242] width 134 height 15
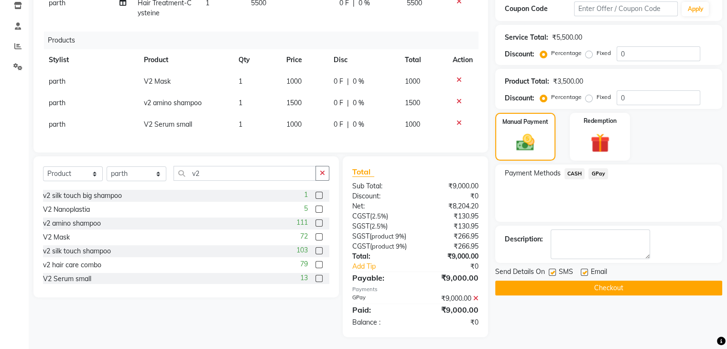
click at [585, 271] on label at bounding box center [584, 272] width 7 height 7
click at [585, 271] on input "checkbox" at bounding box center [584, 273] width 6 height 6
checkbox input "false"
click at [551, 273] on label at bounding box center [552, 272] width 7 height 7
click at [551, 273] on input "checkbox" at bounding box center [552, 273] width 6 height 6
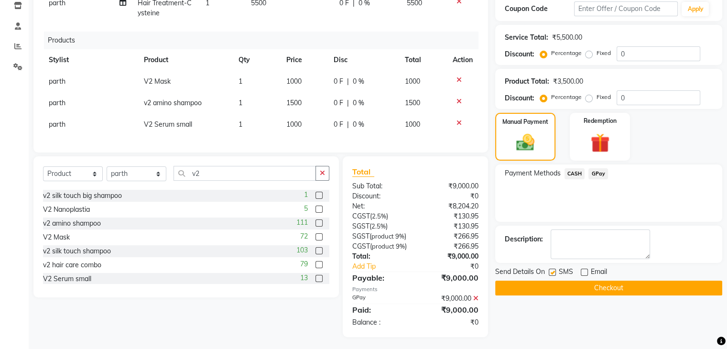
checkbox input "false"
click at [572, 286] on button "Checkout" at bounding box center [608, 288] width 227 height 15
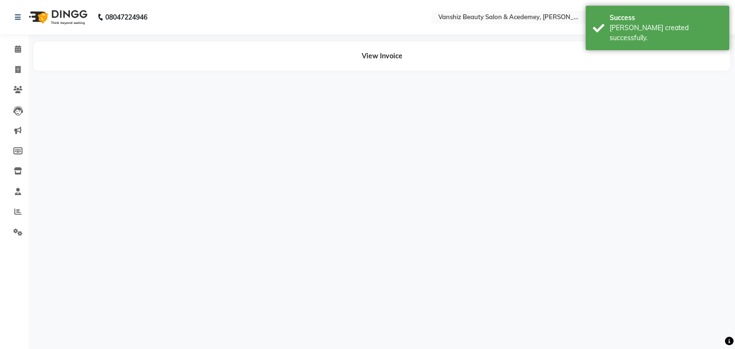
select select "86122"
select select "92405"
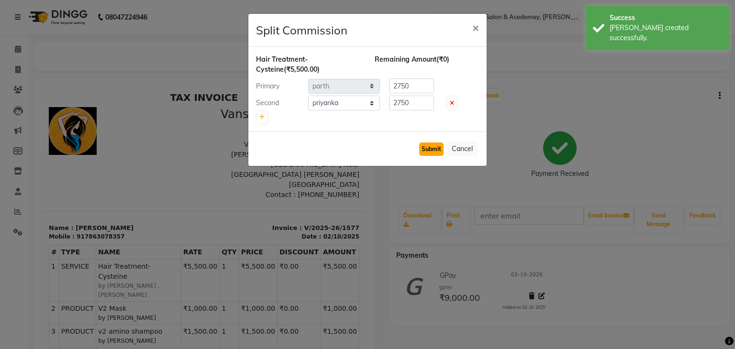
click at [429, 148] on button "Submit" at bounding box center [431, 149] width 24 height 13
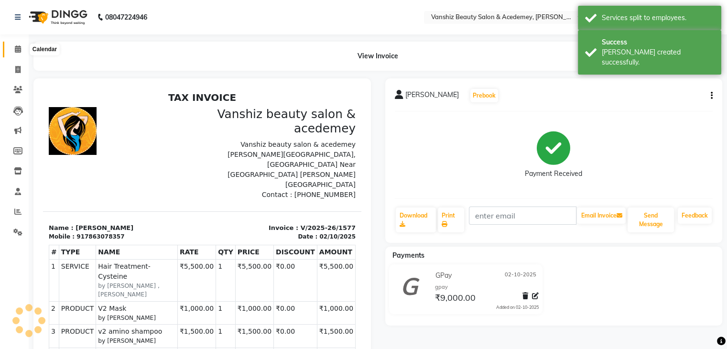
click at [20, 51] on icon at bounding box center [18, 48] width 6 height 7
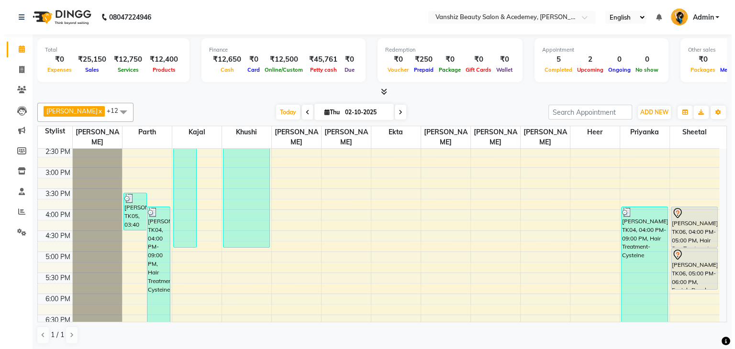
scroll to position [283, 0]
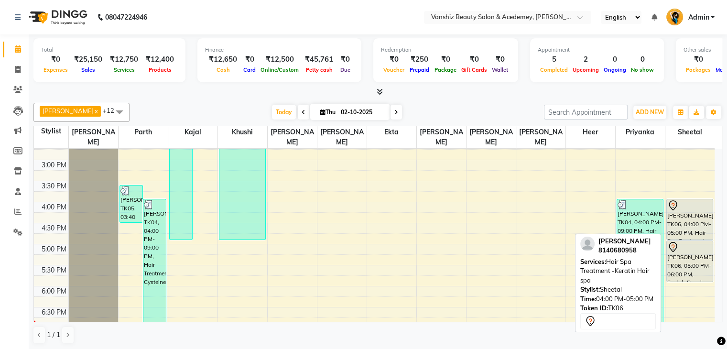
click at [712, 221] on div "shobha tavde, TK06, 04:00 PM-05:00 PM, Hair Spa Treatment -Keratin Hair spa" at bounding box center [690, 219] width 46 height 40
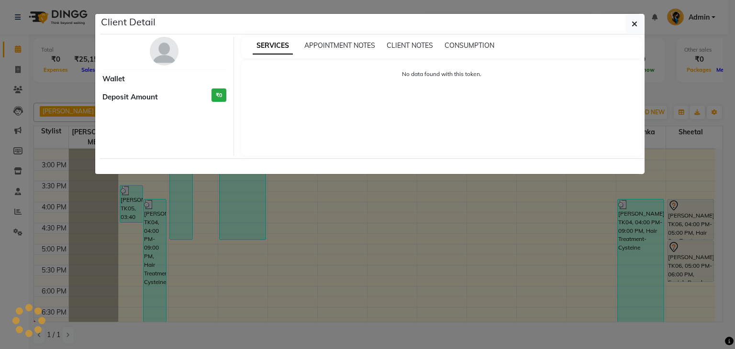
select select "7"
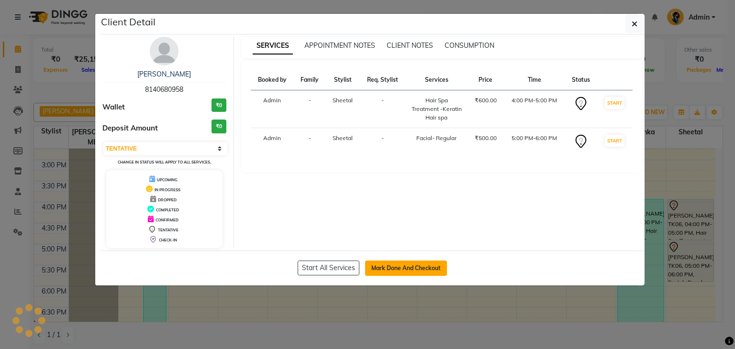
click at [404, 264] on button "Mark Done And Checkout" at bounding box center [406, 268] width 82 height 15
select select "service"
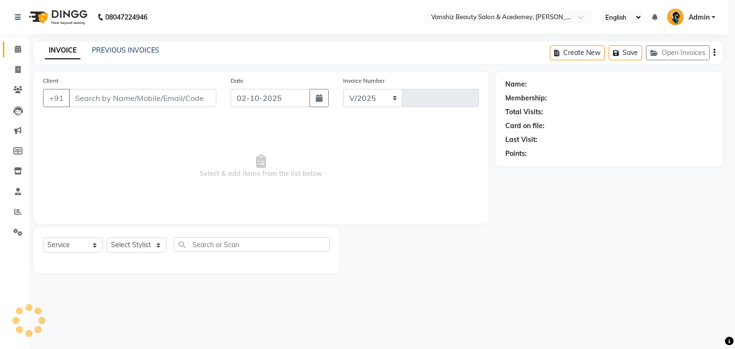
select select "5403"
type input "1578"
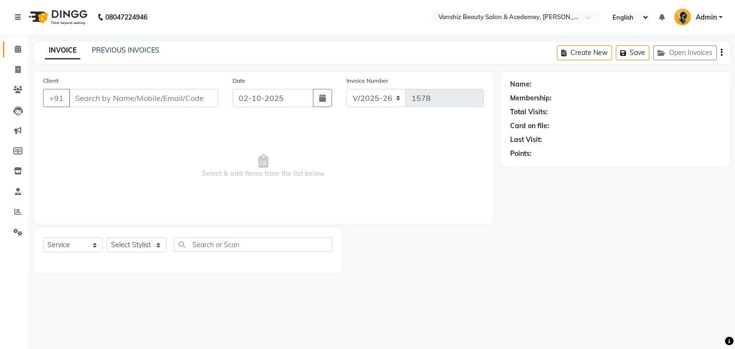
type input "8140680958"
select select "93571"
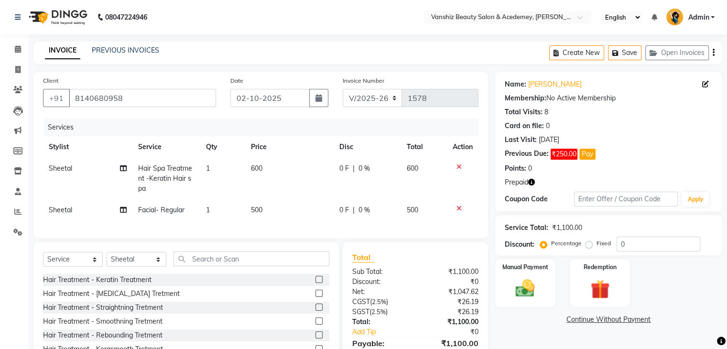
click at [261, 170] on span "600" at bounding box center [256, 168] width 11 height 9
select select "93571"
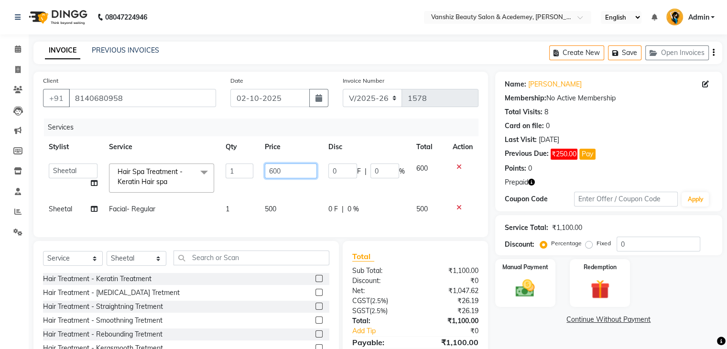
click at [289, 168] on input "600" at bounding box center [291, 171] width 52 height 15
type input "6"
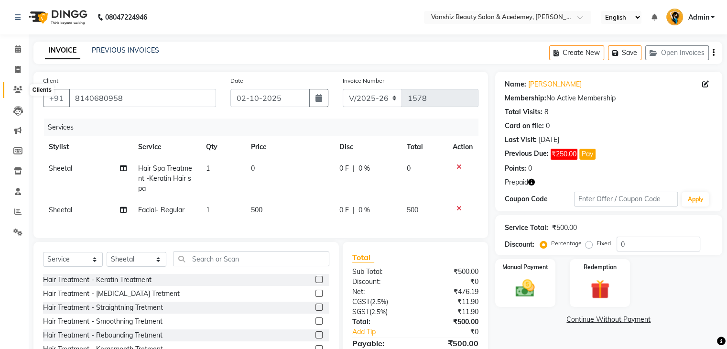
click at [18, 89] on icon at bounding box center [17, 89] width 9 height 7
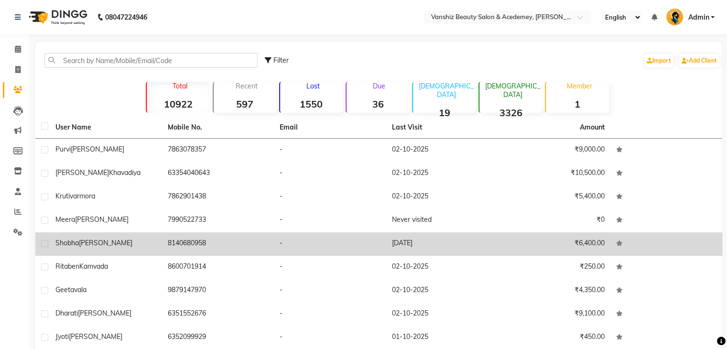
click at [350, 242] on td "-" at bounding box center [330, 243] width 112 height 23
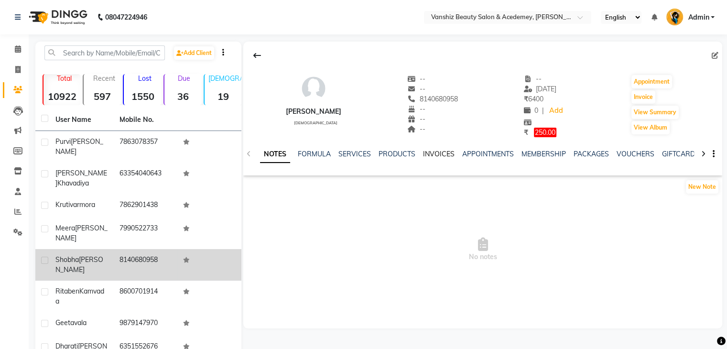
click at [443, 153] on link "INVOICES" at bounding box center [439, 154] width 32 height 9
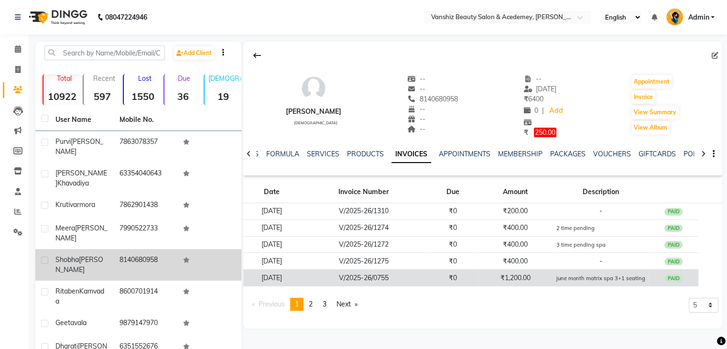
click at [542, 273] on td "₹1,200.00" at bounding box center [515, 278] width 75 height 17
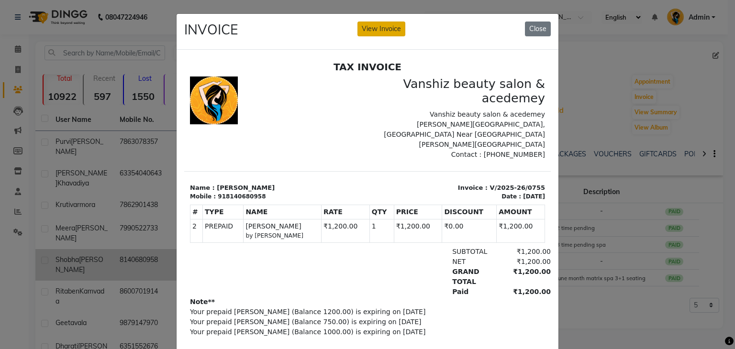
click at [383, 32] on button "View Invoice" at bounding box center [381, 29] width 48 height 15
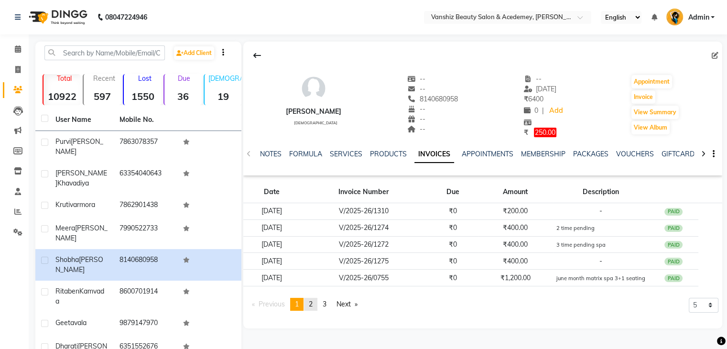
click at [313, 307] on span "2" at bounding box center [311, 304] width 4 height 9
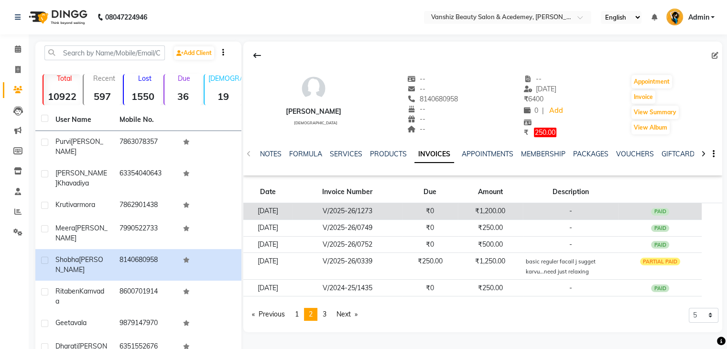
click at [429, 213] on td "₹0" at bounding box center [430, 211] width 55 height 17
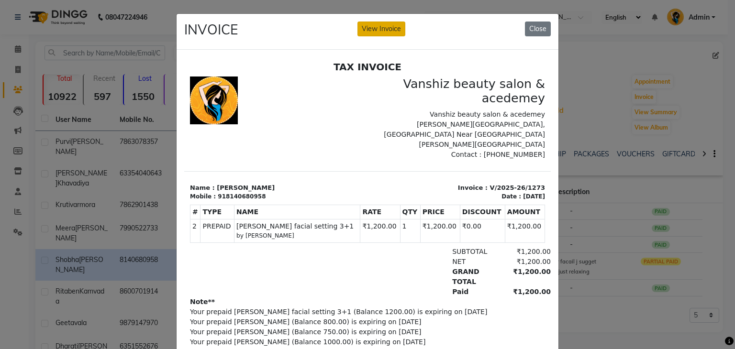
click at [372, 26] on button "View Invoice" at bounding box center [381, 29] width 48 height 15
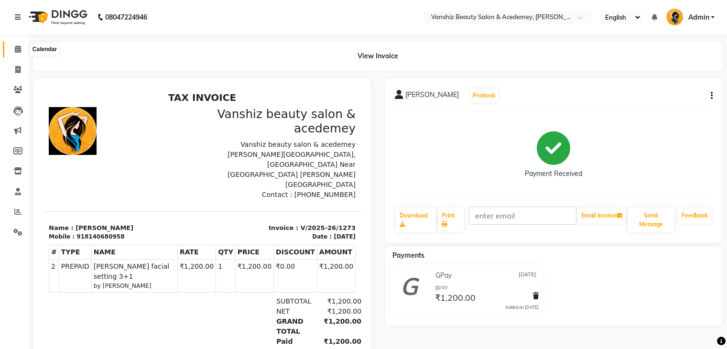
click at [15, 47] on icon at bounding box center [18, 48] width 6 height 7
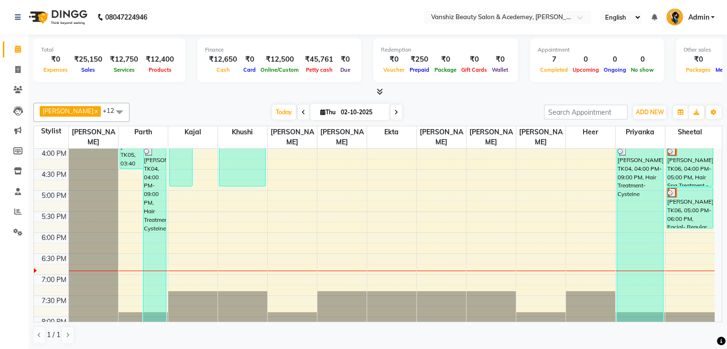
scroll to position [342, 0]
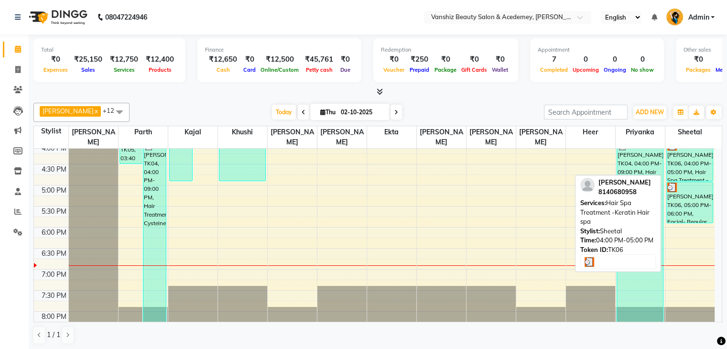
click at [707, 162] on div "shobha tavde, TK06, 04:00 PM-05:00 PM, Hair Spa Treatment -Keratin Hair spa" at bounding box center [690, 161] width 46 height 40
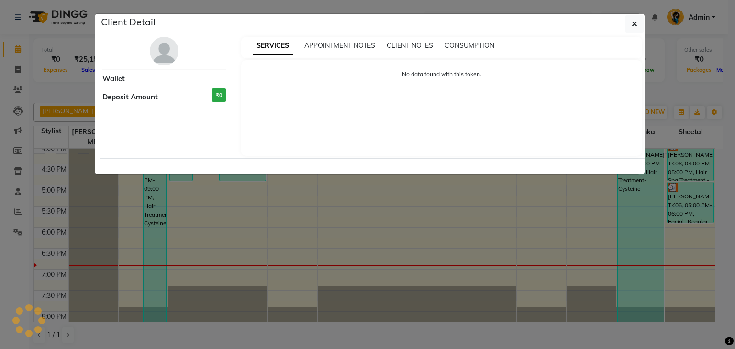
select select "3"
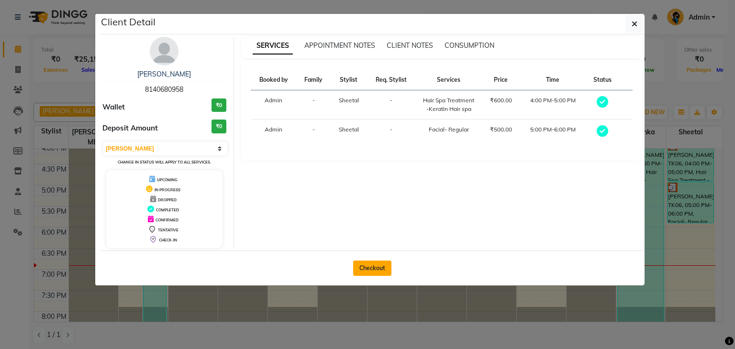
click at [385, 265] on button "Checkout" at bounding box center [372, 268] width 38 height 15
select select "service"
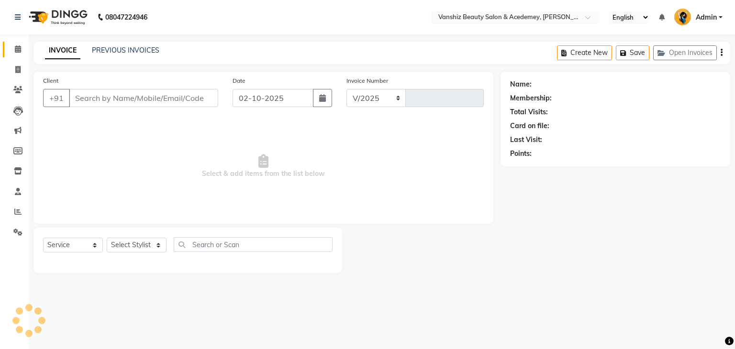
select select "5403"
type input "1578"
type input "8140680958"
select select "93571"
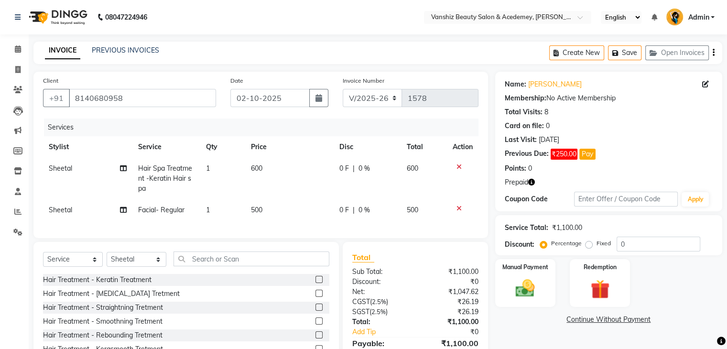
click at [256, 169] on span "600" at bounding box center [256, 168] width 11 height 9
select select "93571"
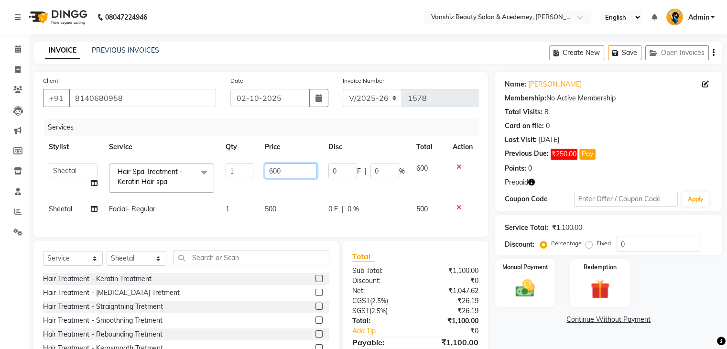
click at [298, 174] on input "600" at bounding box center [291, 171] width 52 height 15
type input "6"
type input "400"
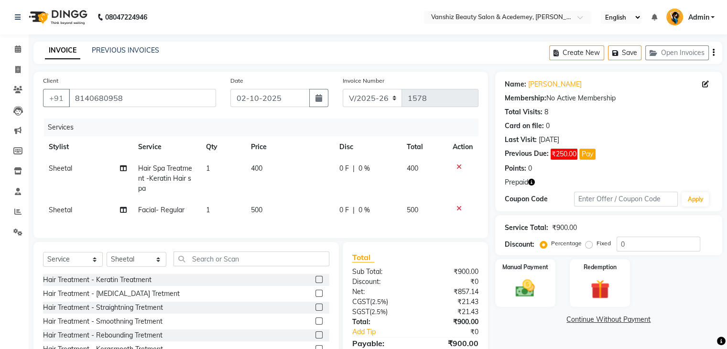
click at [270, 213] on td "500" at bounding box center [289, 210] width 88 height 22
select select "93571"
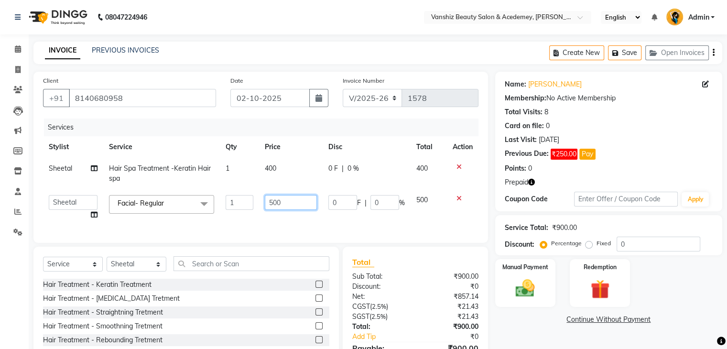
click at [286, 203] on input "500" at bounding box center [291, 202] width 52 height 15
type input "5"
type input "400"
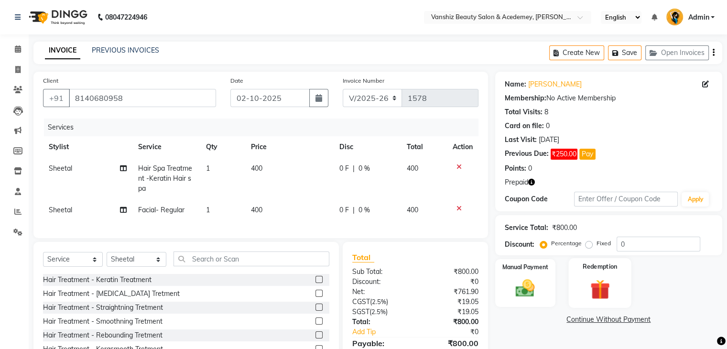
click at [582, 271] on div "Redemption" at bounding box center [600, 282] width 63 height 49
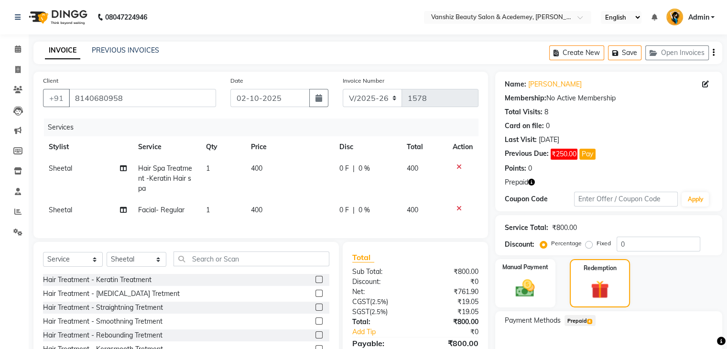
click at [587, 324] on span "Prepaid 4" at bounding box center [580, 320] width 31 height 11
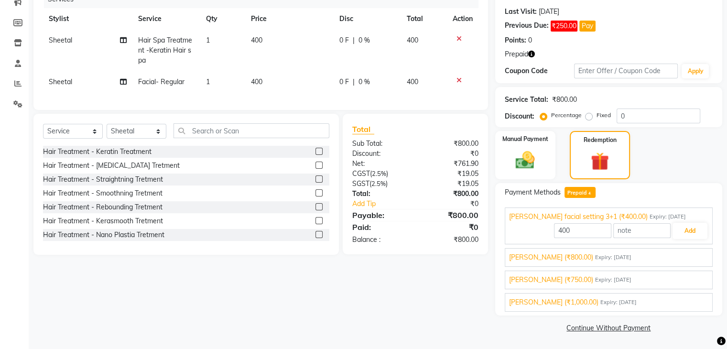
scroll to position [128, 0]
click at [565, 258] on span "sobha tavde (₹800.00)" at bounding box center [551, 258] width 84 height 10
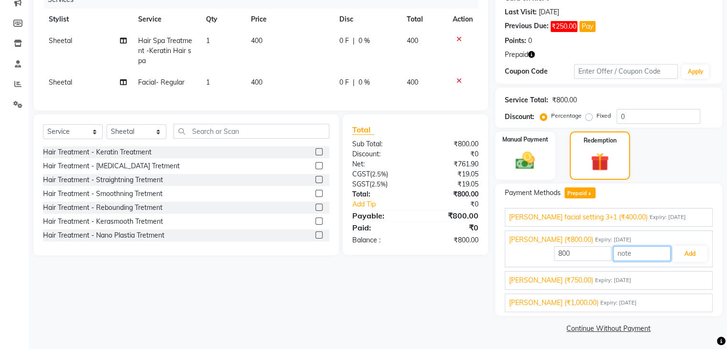
click at [639, 255] on input "text" at bounding box center [642, 253] width 57 height 15
type input "2 time done"
click at [685, 253] on button "Add" at bounding box center [690, 254] width 35 height 16
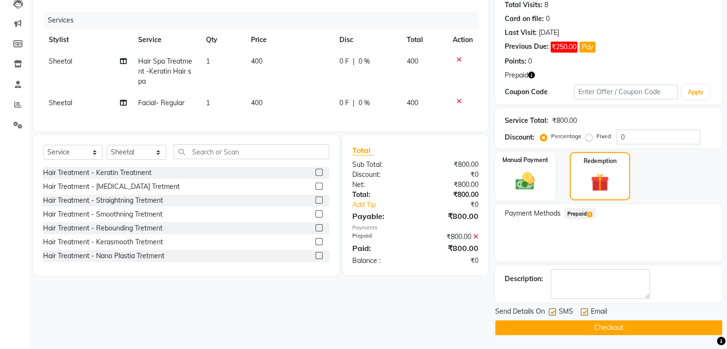
click at [586, 211] on span "Prepaid 4" at bounding box center [580, 213] width 31 height 11
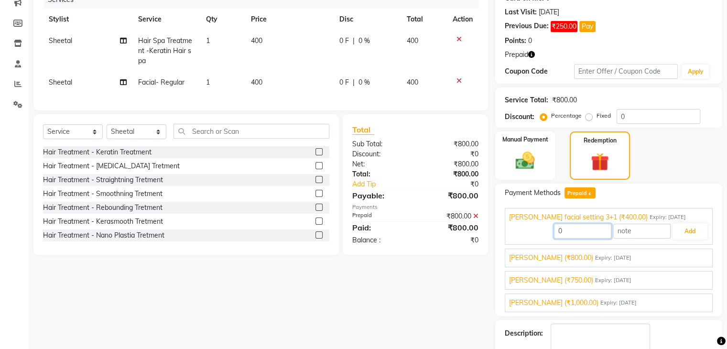
click at [605, 232] on input "0" at bounding box center [582, 231] width 57 height 15
type input "400"
click at [657, 231] on input "text" at bounding box center [642, 231] width 57 height 15
type input "3 time done"
click at [698, 230] on button "Add" at bounding box center [690, 231] width 35 height 16
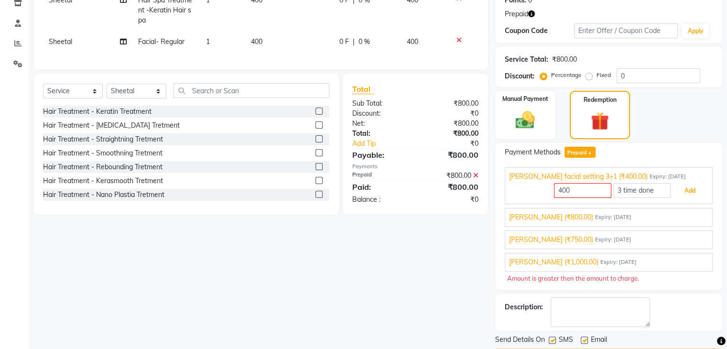
scroll to position [196, 0]
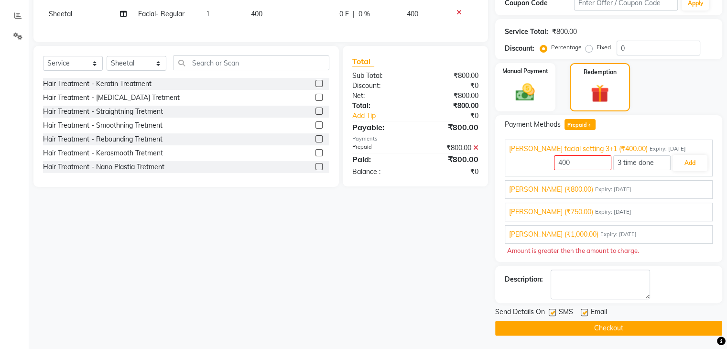
click at [555, 310] on label at bounding box center [552, 312] width 7 height 7
click at [555, 310] on input "checkbox" at bounding box center [552, 313] width 6 height 6
checkbox input "false"
click at [586, 312] on label at bounding box center [584, 312] width 7 height 7
click at [586, 312] on input "checkbox" at bounding box center [584, 313] width 6 height 6
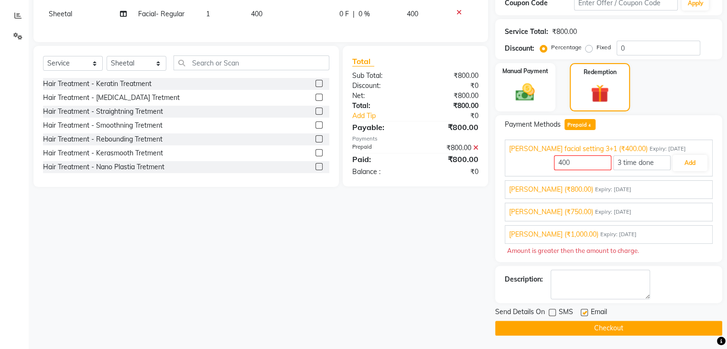
checkbox input "false"
click at [588, 326] on button "Checkout" at bounding box center [608, 328] width 227 height 15
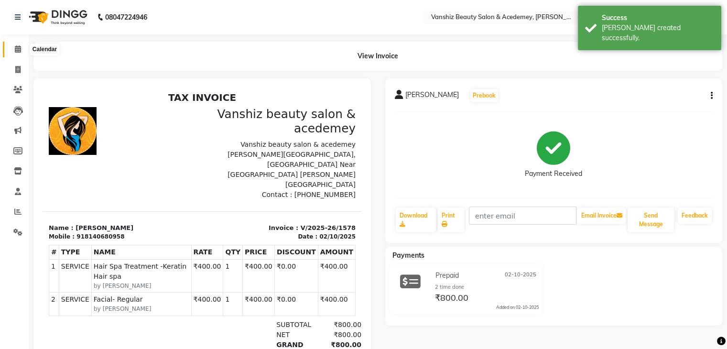
click at [15, 48] on icon at bounding box center [18, 48] width 6 height 7
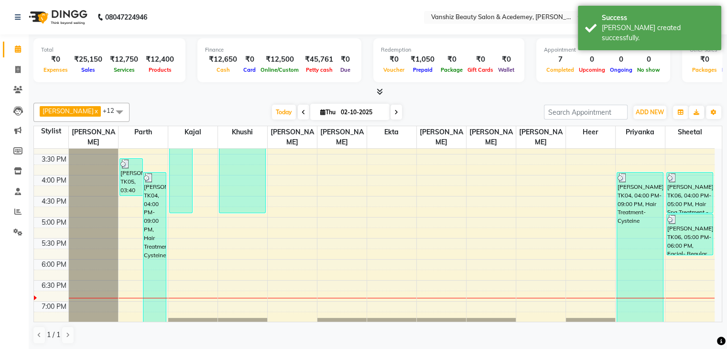
scroll to position [368, 0]
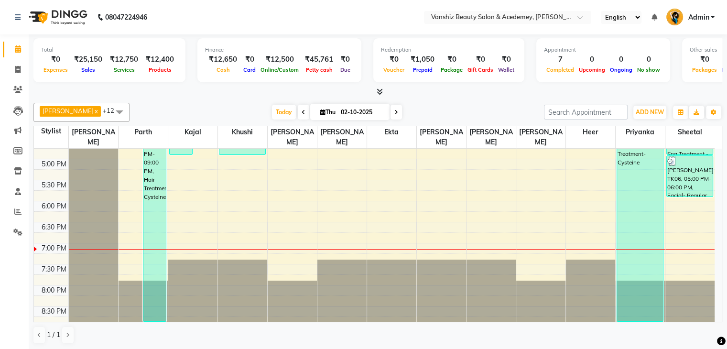
click at [391, 113] on span at bounding box center [396, 112] width 11 height 15
type input "03-10-2025"
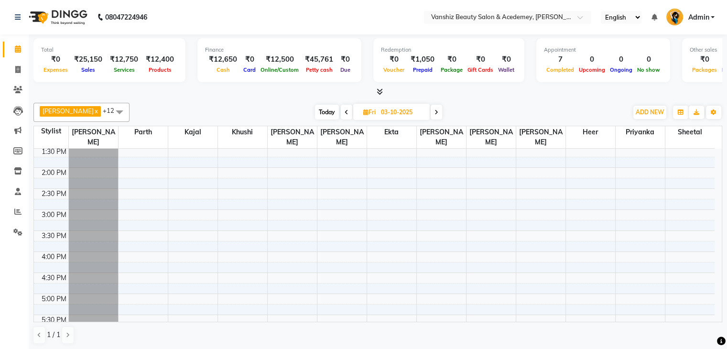
scroll to position [0, 0]
